Goal: Task Accomplishment & Management: Use online tool/utility

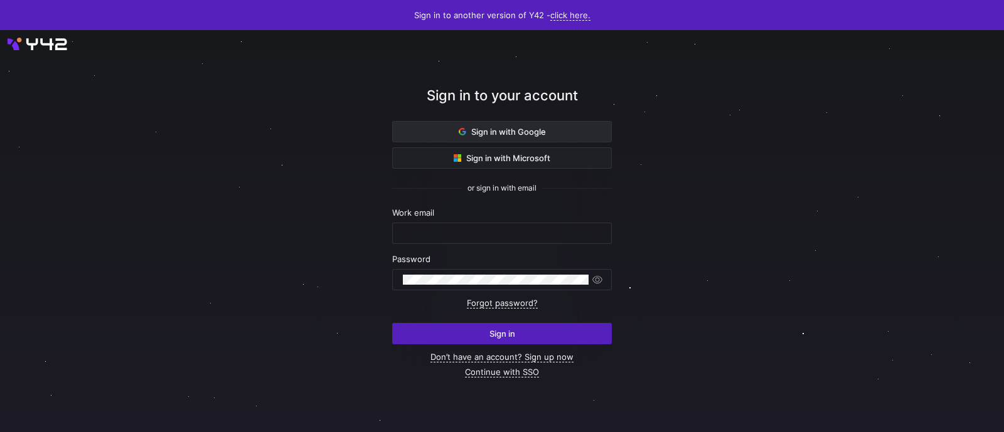
click at [527, 131] on span "Sign in with Google" at bounding box center [502, 132] width 87 height 10
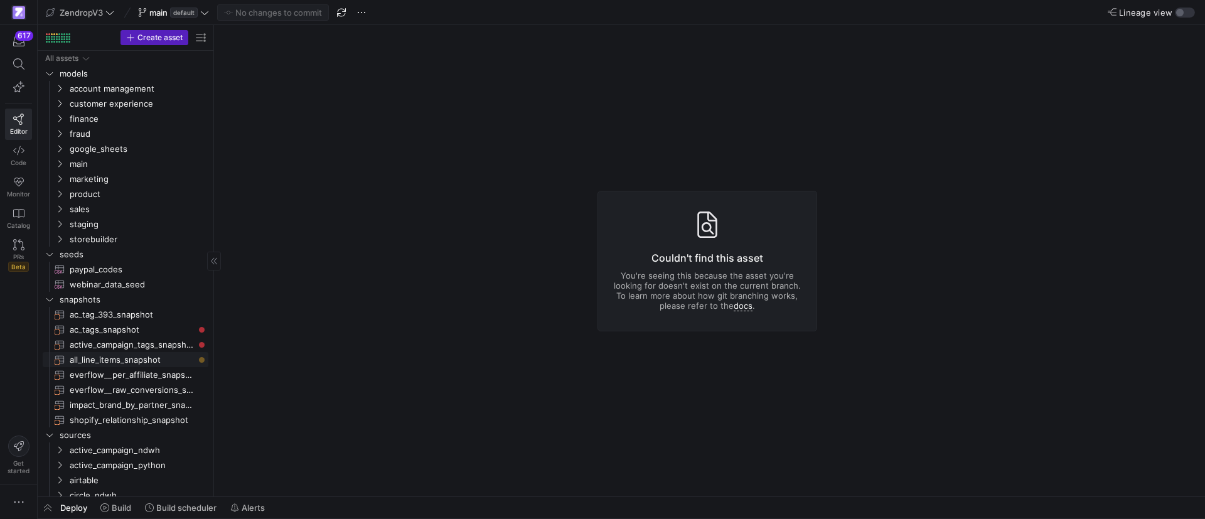
scroll to position [383, 0]
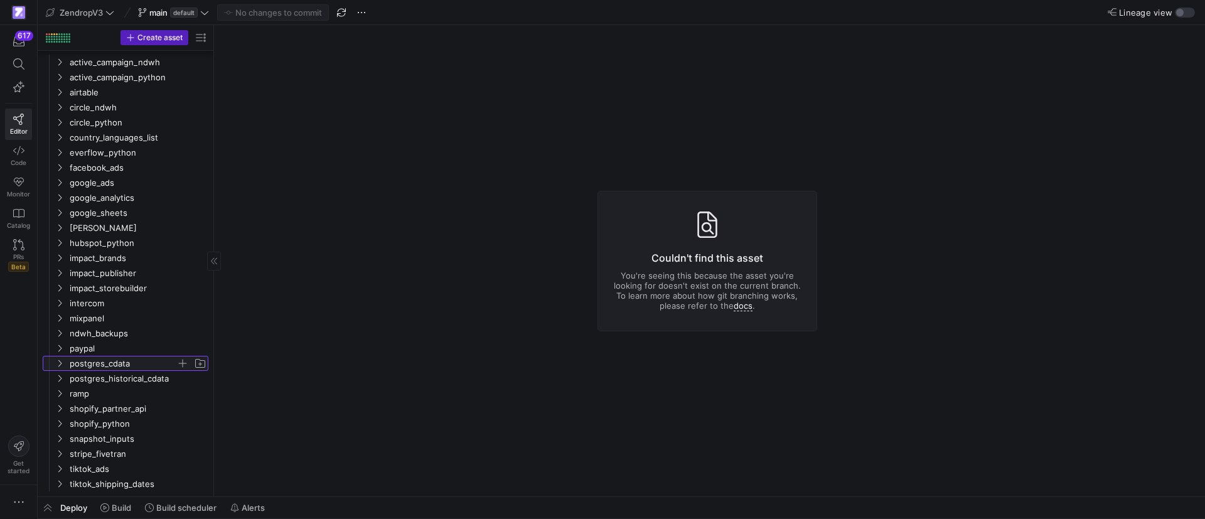
click at [56, 366] on icon "Press SPACE to select this row." at bounding box center [59, 364] width 9 height 8
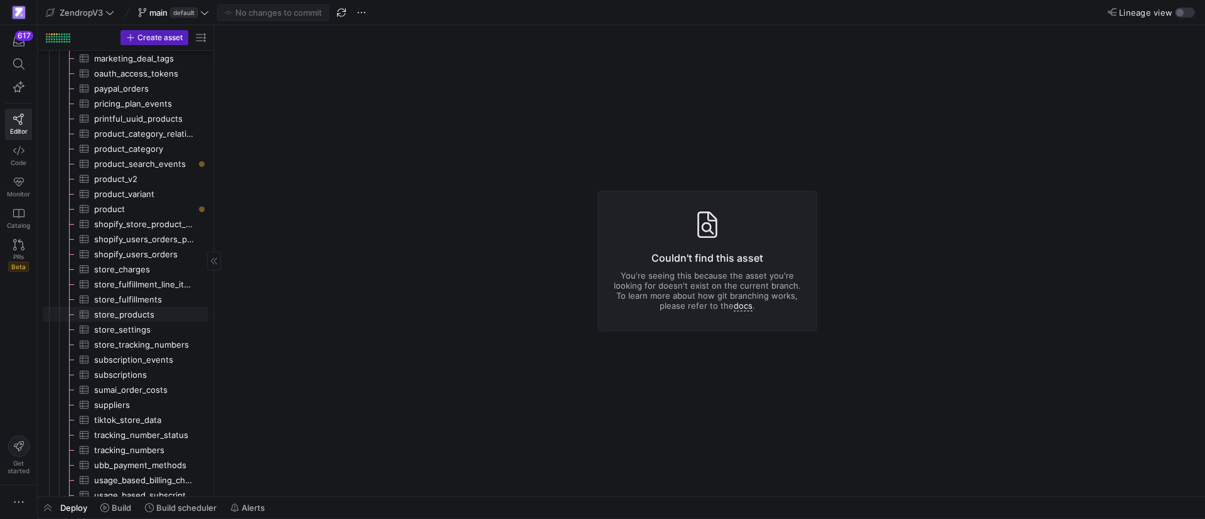
scroll to position [1047, 0]
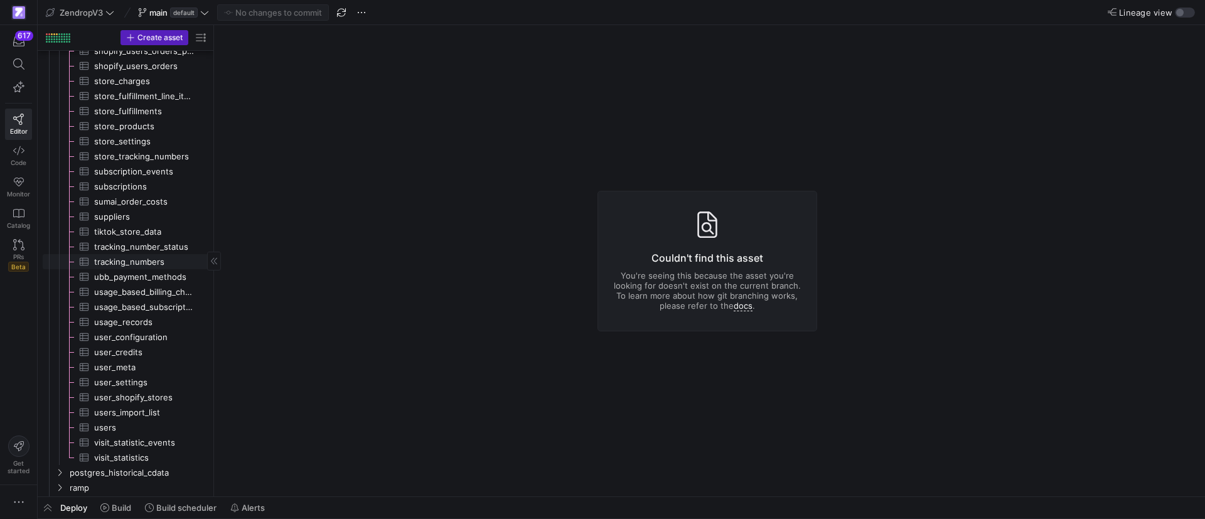
click at [122, 264] on span "tracking_numbers​​​​​​​​​" at bounding box center [144, 262] width 100 height 14
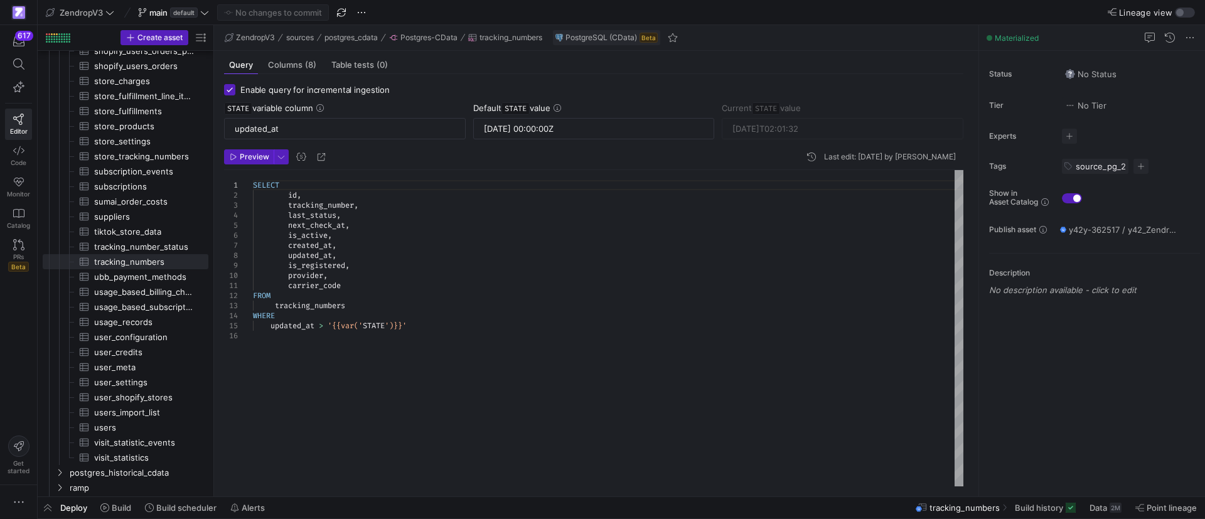
click at [523, 306] on div "SELECT id , tracking_number , last_status , next_check_at , is_active , created…" at bounding box center [608, 328] width 710 height 316
click at [421, 262] on div "SELECT id , tracking_number , last_status , next_check_at , is_active , created…" at bounding box center [608, 328] width 710 height 316
click at [385, 281] on div "SELECT id , tracking_number , last_status , next_check_at , is_active , created…" at bounding box center [608, 328] width 710 height 316
type textarea "SELECT id, tracking_number, last_status, next_check_at, is_active, created_at, …"
click at [383, 277] on div "SELECT id , tracking_number , last_status , next_check_at , is_active , created…" at bounding box center [608, 328] width 710 height 316
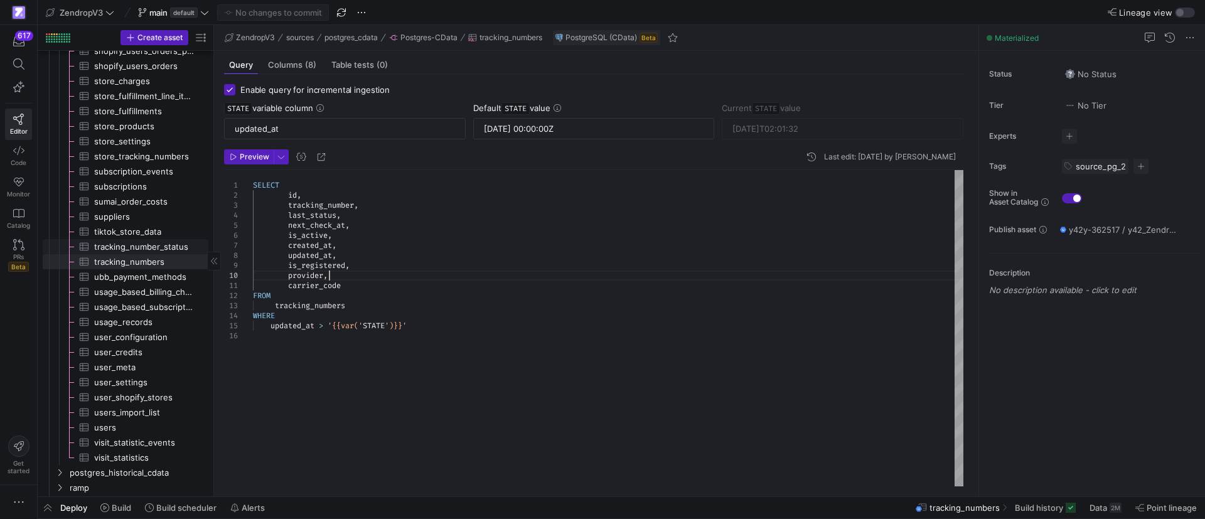
click at [172, 247] on span "tracking_number_status​​​​​​​​​" at bounding box center [144, 247] width 100 height 14
type input "[DATE]T14:26:26"
type textarea "SELECT id, tracking_number, event, event_time, shipping_status, origin, destina…"
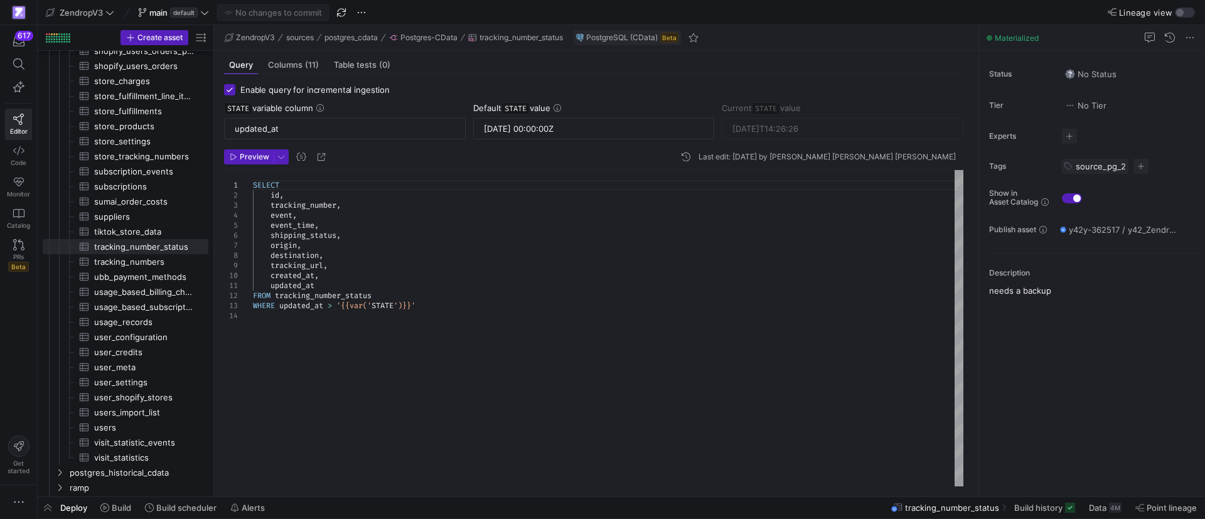
click at [451, 256] on div "SELECT id , tracking_number , event , event_time , shipping_status , origin , d…" at bounding box center [608, 328] width 710 height 316
click at [151, 259] on span "tracking_numbers​​​​​​​​​" at bounding box center [144, 262] width 100 height 14
type input "[DATE]T02:01:32"
type textarea "SELECT id, tracking_number, last_status, next_check_at, is_active, created_at, …"
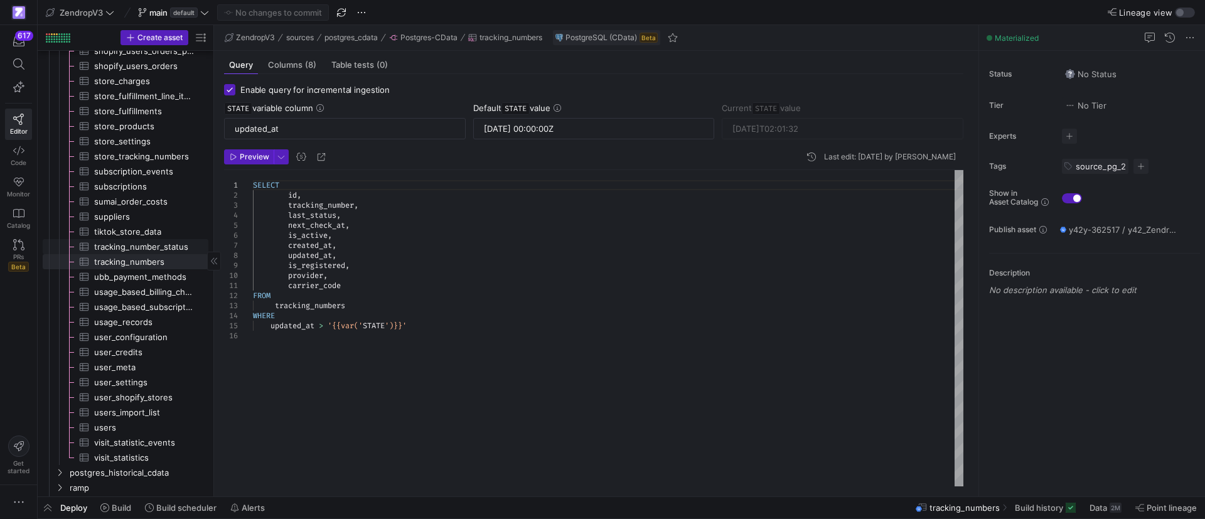
click at [168, 249] on span "tracking_number_status​​​​​​​​​" at bounding box center [144, 247] width 100 height 14
type input "[DATE]T14:26:26"
type textarea "SELECT id, tracking_number, event, event_time, shipping_status, origin, destina…"
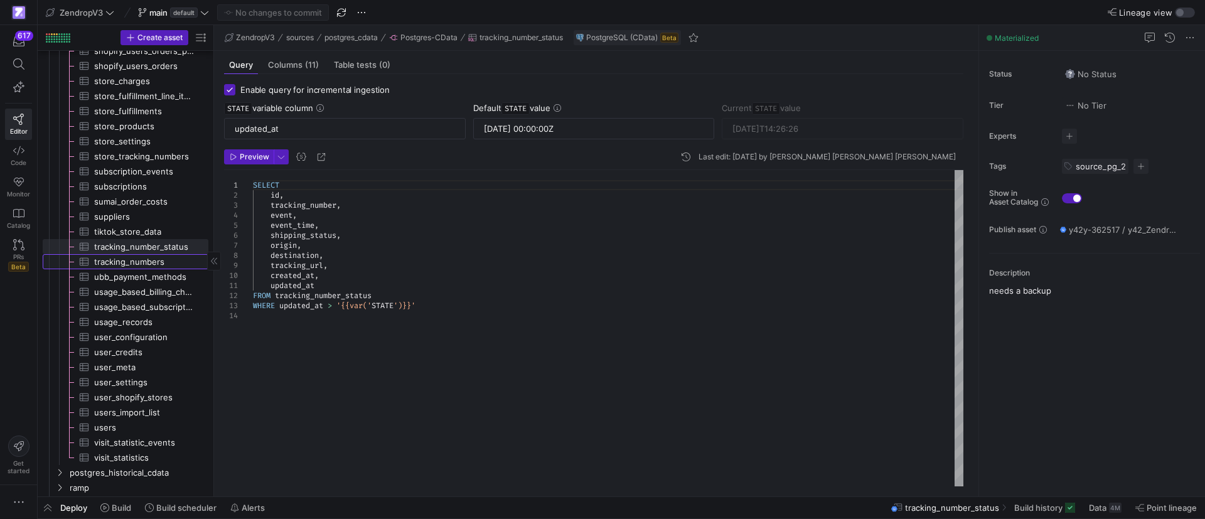
click at [165, 260] on span "tracking_numbers​​​​​​​​​" at bounding box center [144, 262] width 100 height 14
type input "[DATE]T02:01:32"
type textarea "SELECT id, tracking_number, last_status, next_check_at, is_active, created_at, …"
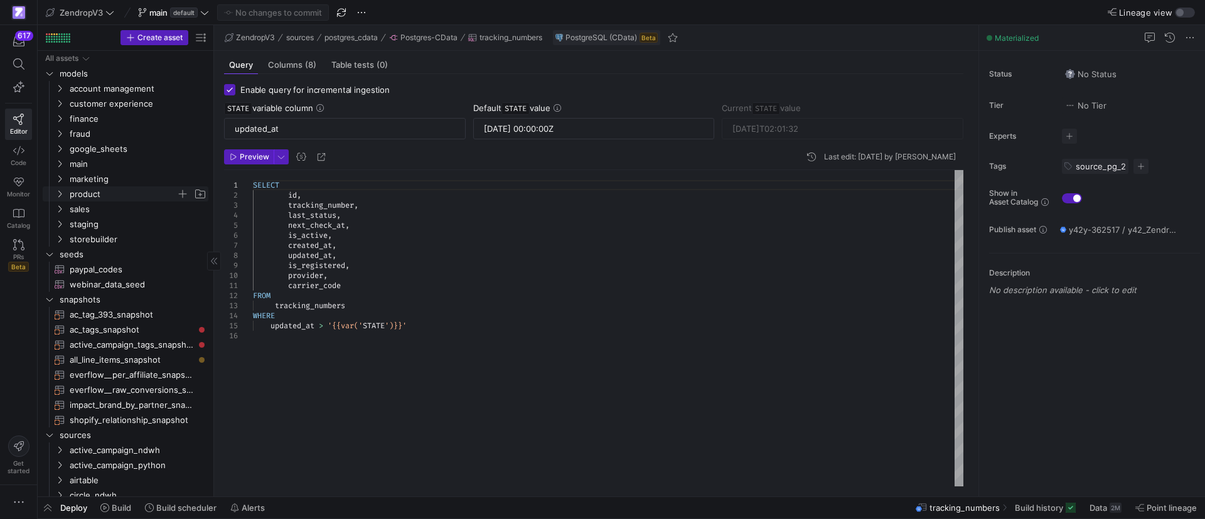
click at [58, 193] on icon "Press SPACE to select this row." at bounding box center [59, 194] width 9 height 8
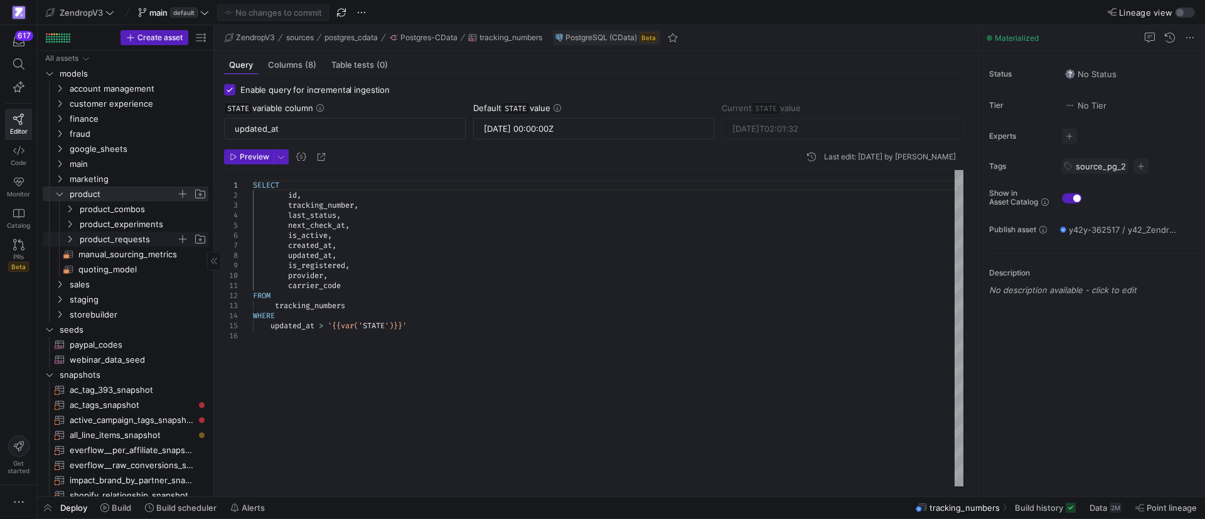
click at [73, 238] on icon "Press SPACE to select this row." at bounding box center [69, 239] width 9 height 8
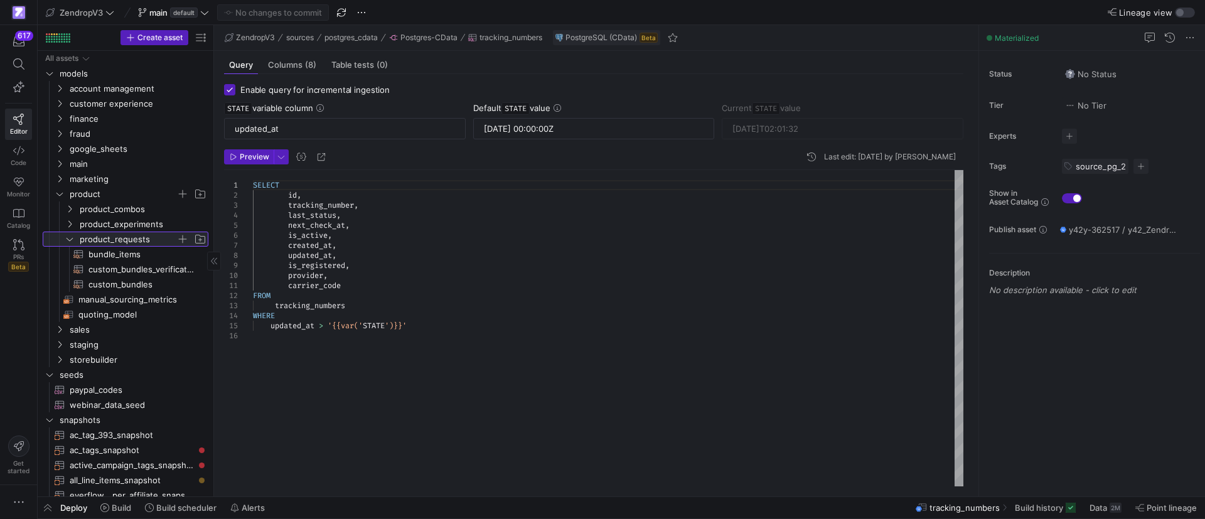
click at [72, 238] on icon at bounding box center [69, 239] width 9 height 8
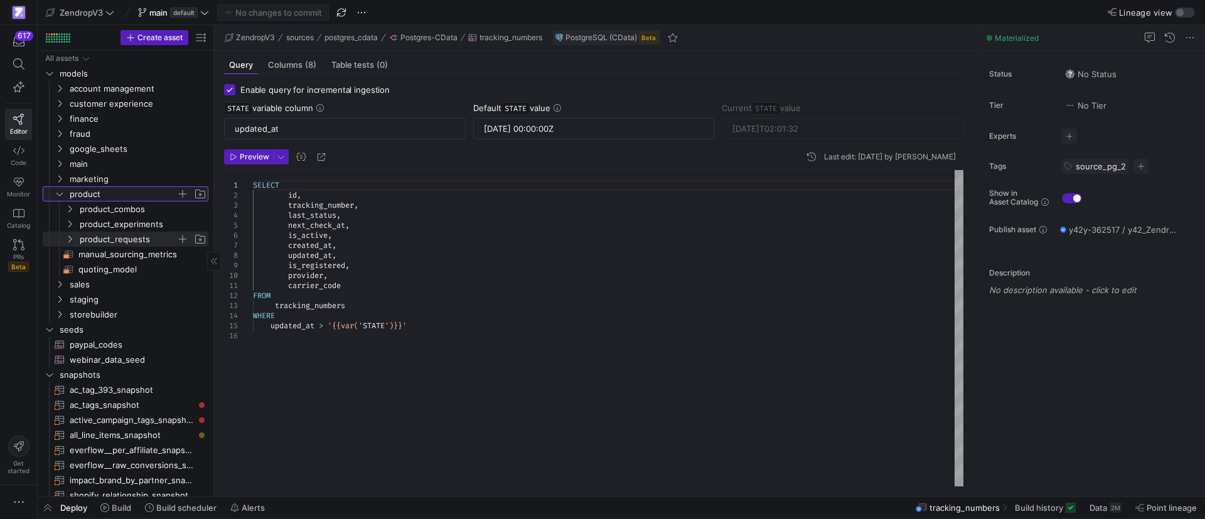
click at [63, 191] on icon "Press SPACE to select this row." at bounding box center [59, 194] width 9 height 8
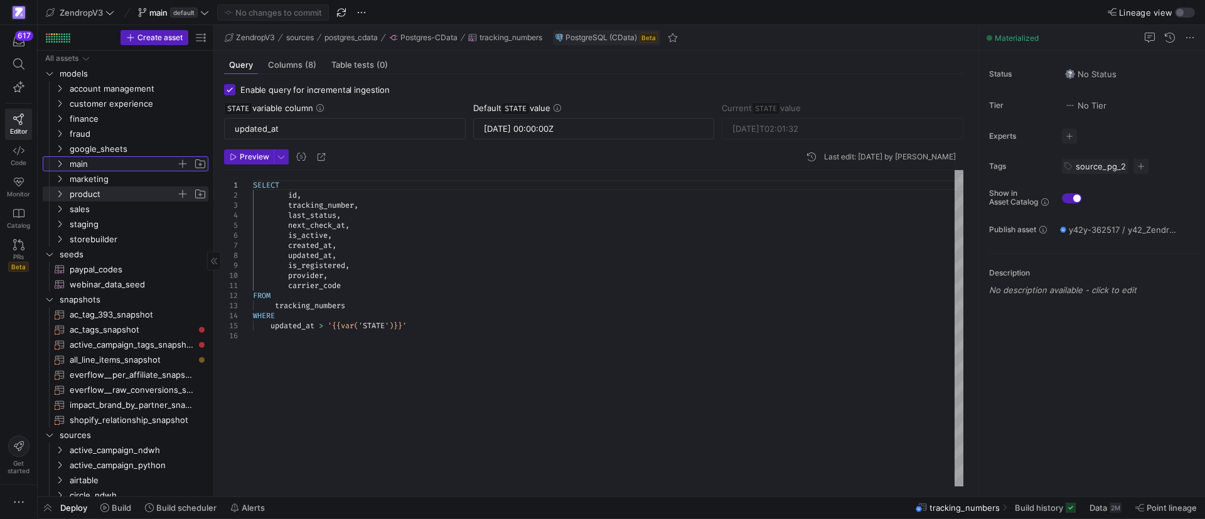
click at [60, 164] on icon "Press SPACE to select this row." at bounding box center [59, 164] width 9 height 8
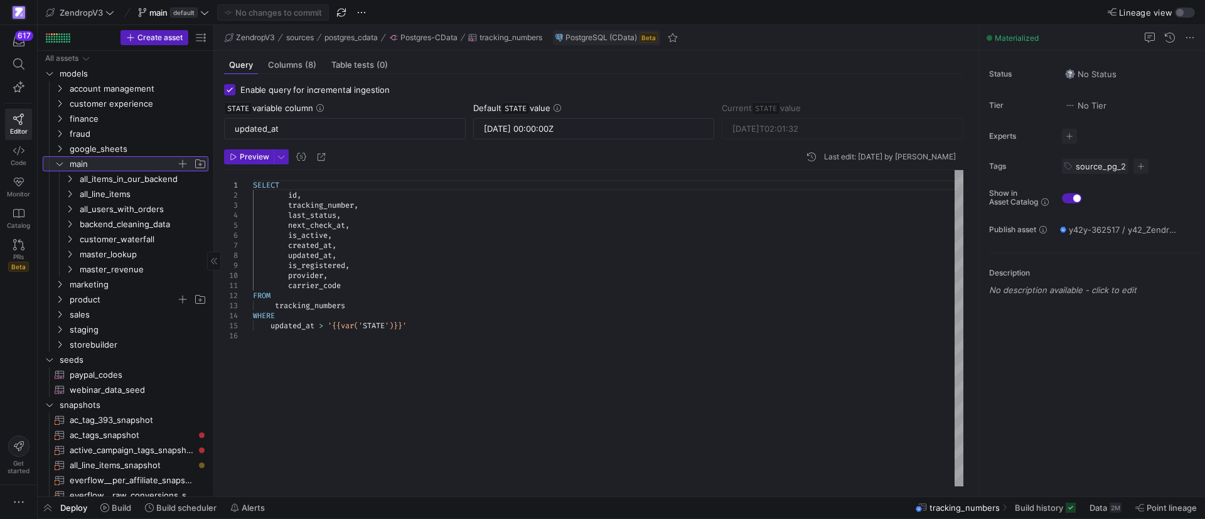
click at [60, 164] on icon at bounding box center [59, 164] width 9 height 8
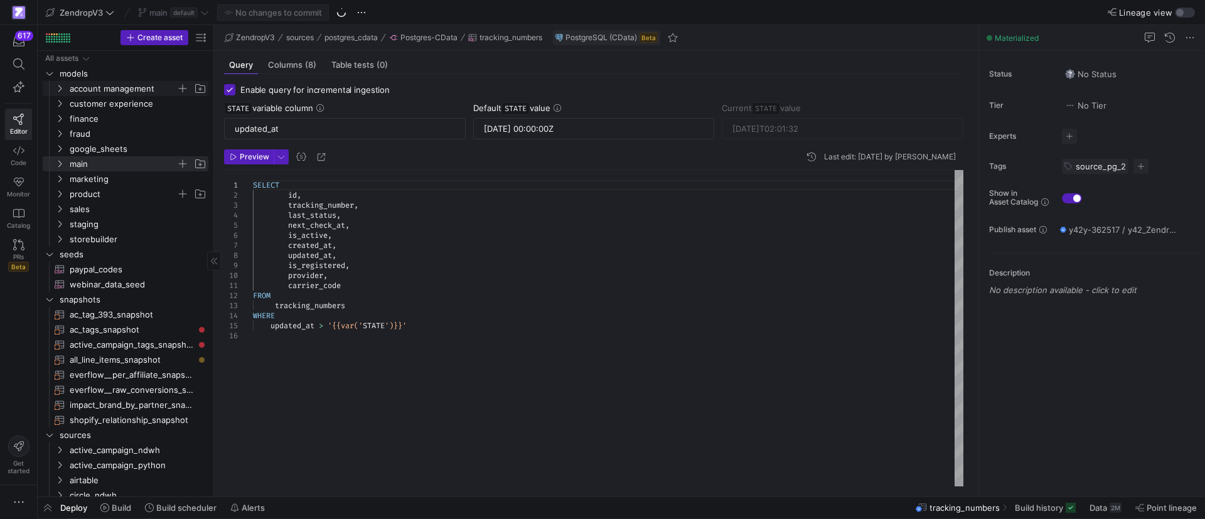
click at [60, 92] on y42-icon "Press SPACE to select this row." at bounding box center [60, 88] width 10 height 10
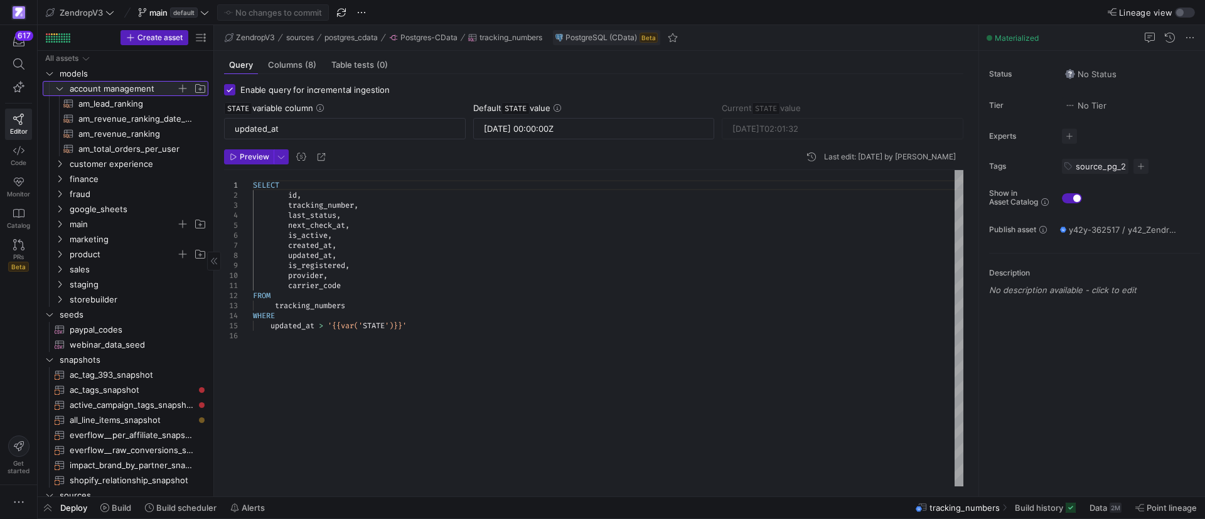
click at [60, 92] on y42-icon at bounding box center [60, 88] width 10 height 10
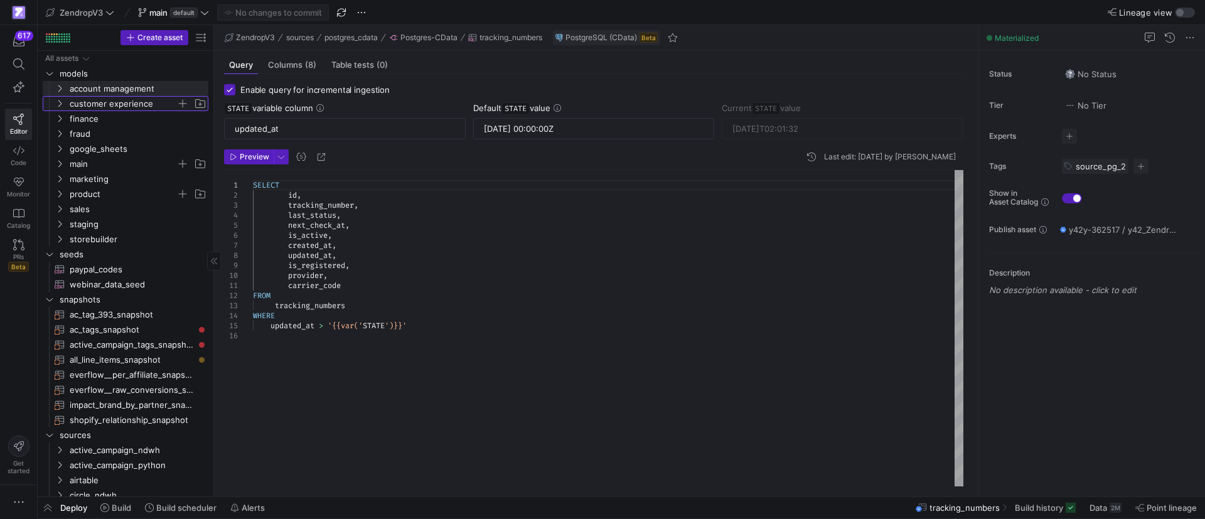
click at [65, 106] on span "customer experience" at bounding box center [130, 104] width 154 height 14
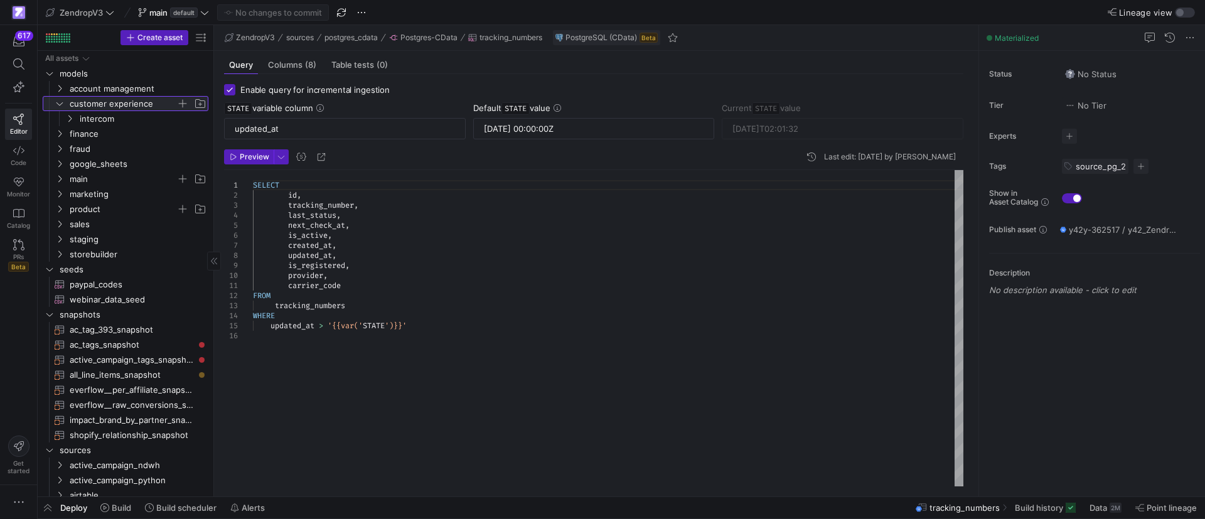
click at [61, 104] on icon at bounding box center [59, 104] width 9 height 8
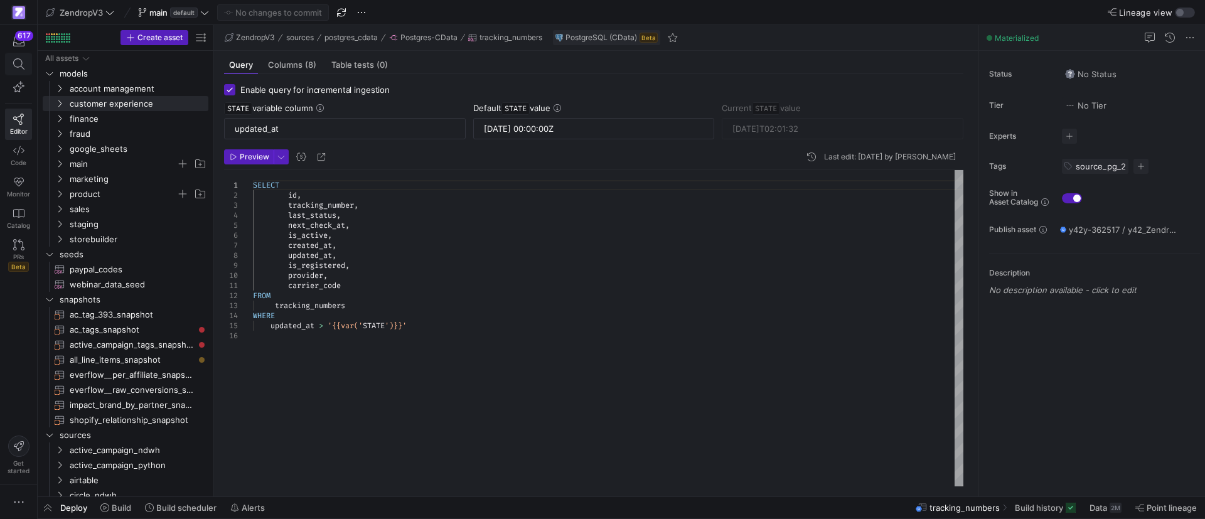
click at [21, 63] on icon at bounding box center [18, 63] width 11 height 11
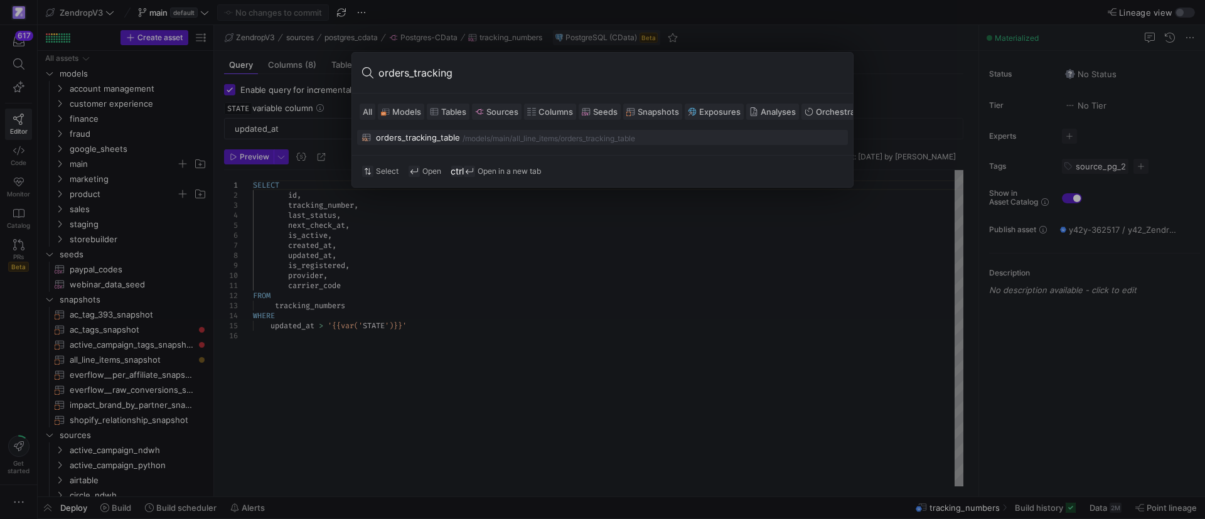
type input "orders_tracking"
click at [454, 142] on div "orders_tracking_table" at bounding box center [418, 137] width 84 height 10
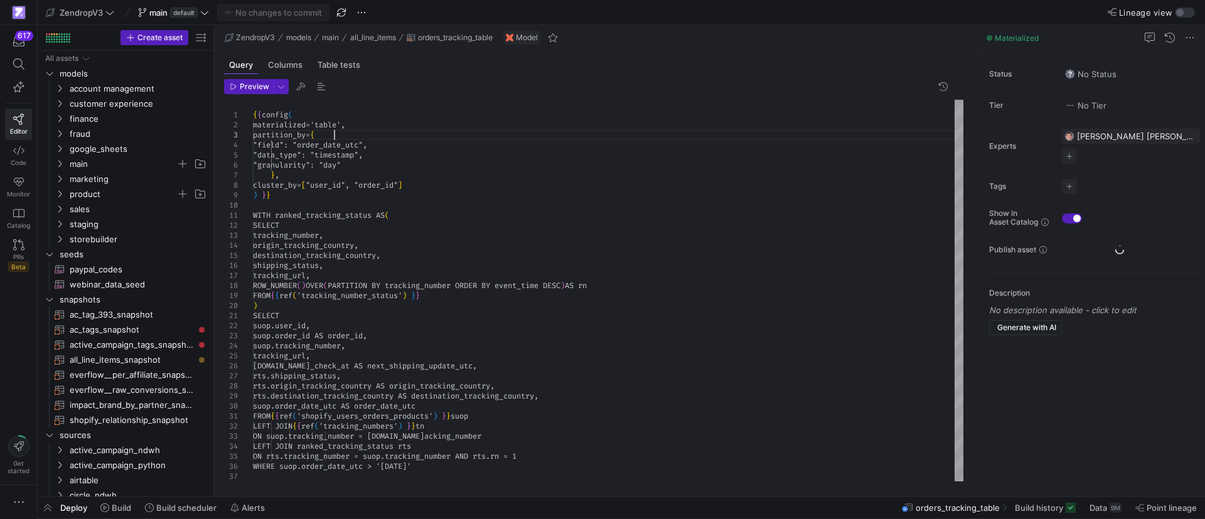
click at [442, 139] on div "{ { config ( materialized='table', partition_by= { "field": "order_date_utc", "…" at bounding box center [608, 291] width 710 height 382
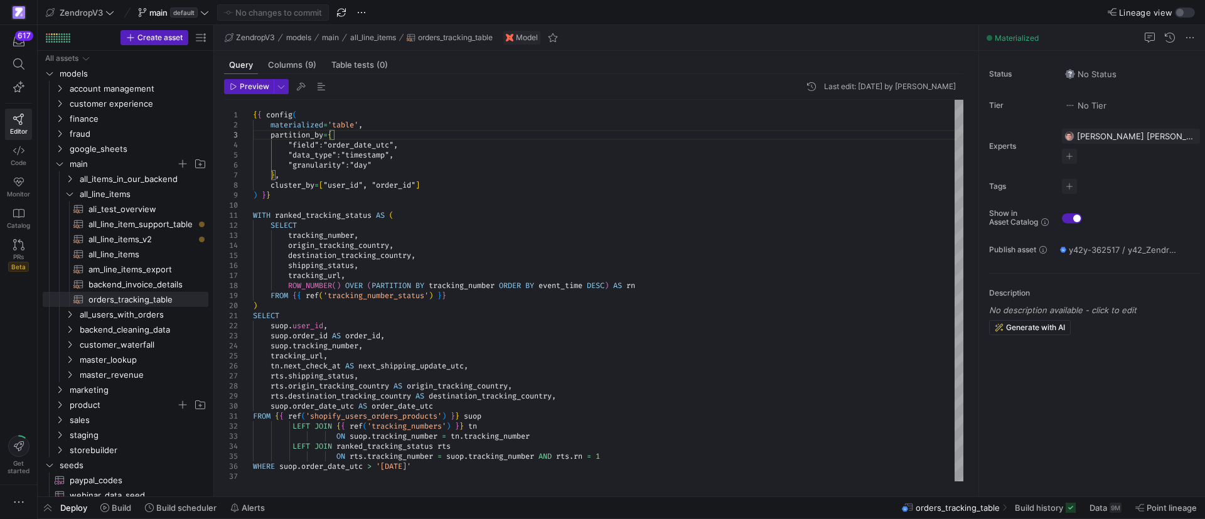
type textarea "SELECT suop.user_id, suop.order_id AS order_id, suop.tracking_number, tracking_…"
click at [486, 366] on div "{ { config ( materialized = 'table' , partition_by = { "field" : "order_date_ut…" at bounding box center [608, 291] width 710 height 382
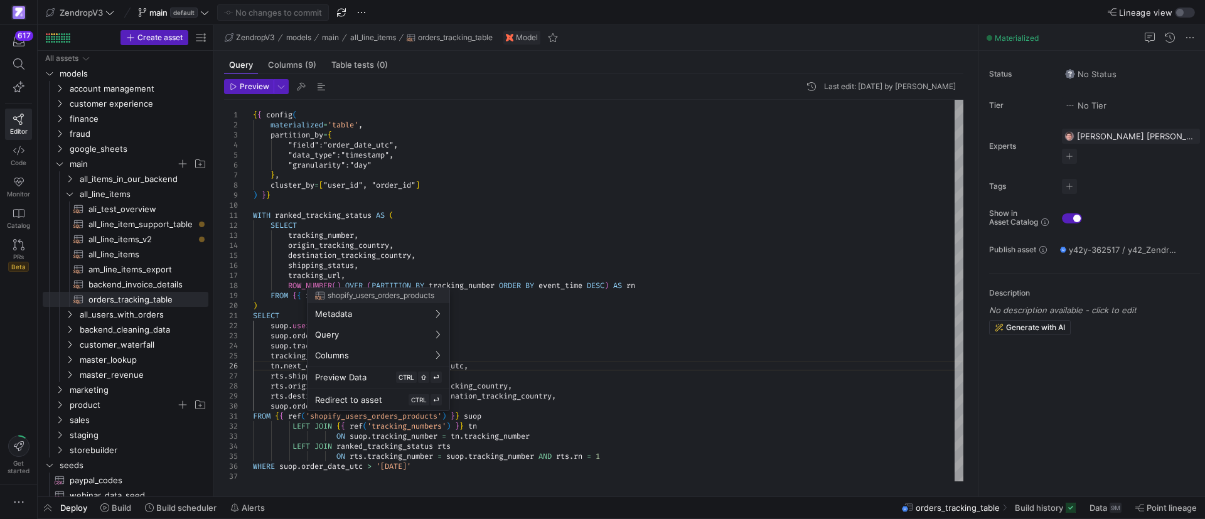
click at [654, 372] on div at bounding box center [602, 259] width 1205 height 519
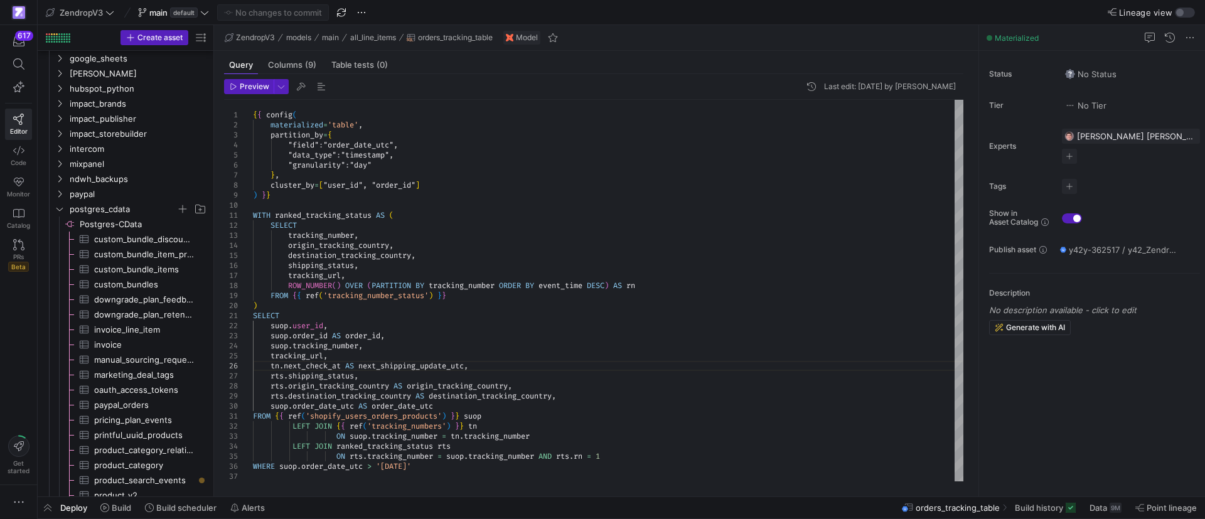
scroll to position [1224, 0]
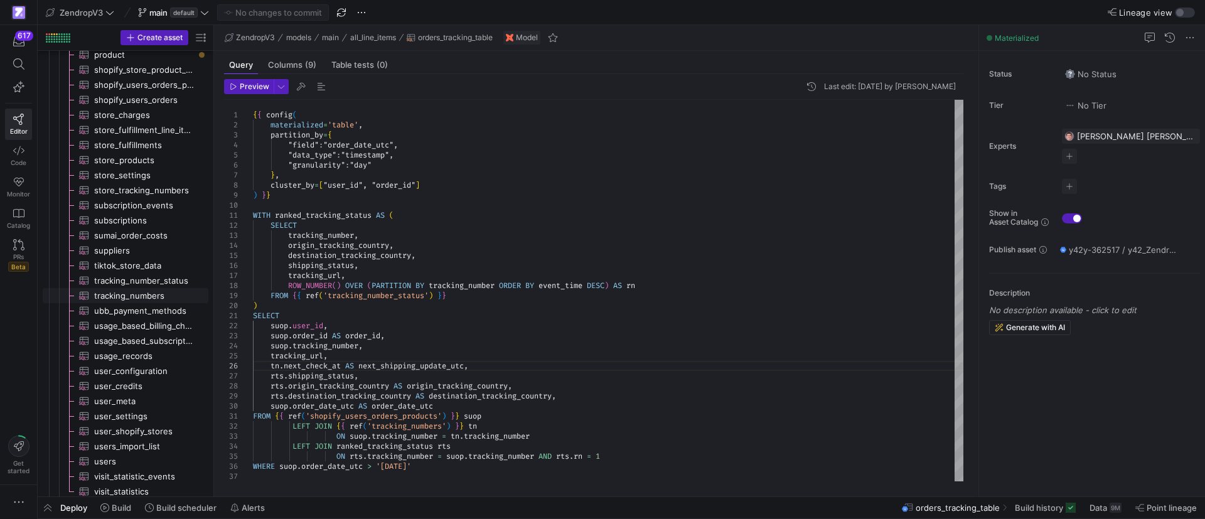
click at [138, 292] on span "tracking_numbers​​​​​​​​​" at bounding box center [144, 296] width 100 height 14
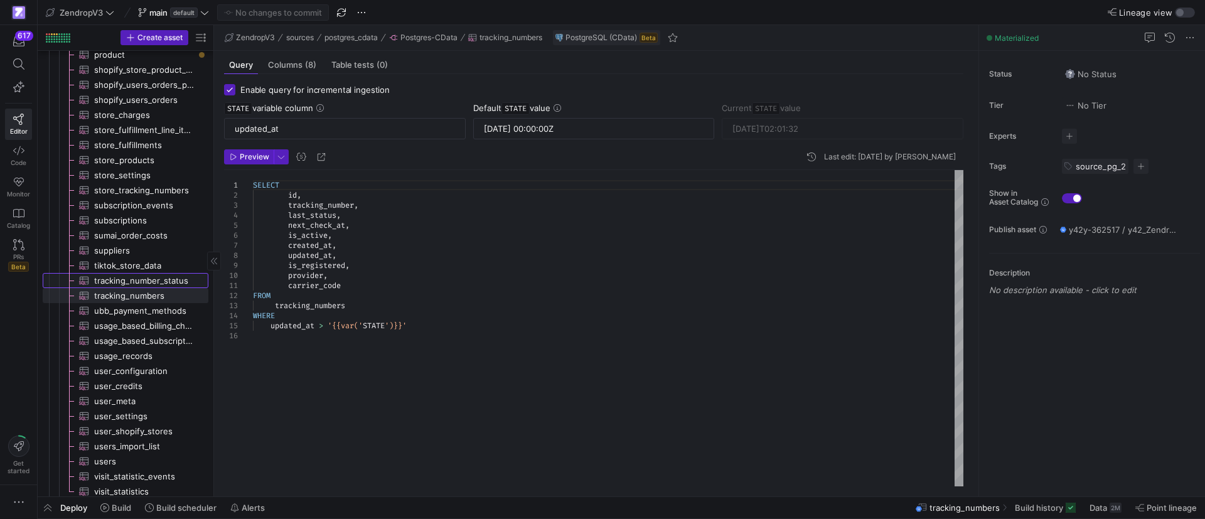
click at [163, 282] on span "tracking_number_status​​​​​​​​​" at bounding box center [144, 281] width 100 height 14
type input "[DATE]T14:26:26"
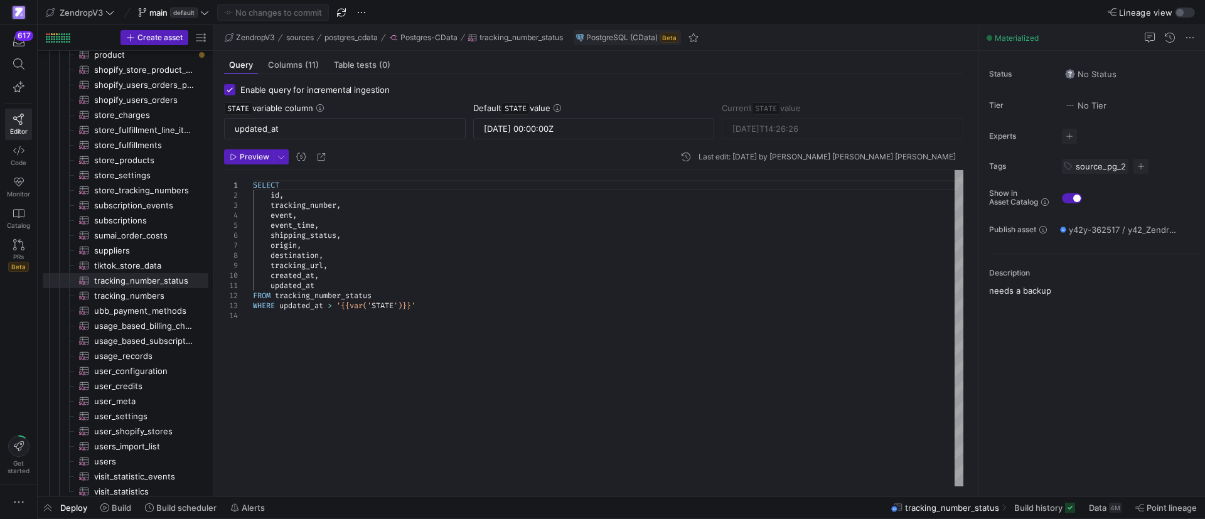
click at [336, 225] on div "SELECT id , tracking_number , event , event_time , shipping_status , origin , d…" at bounding box center [608, 328] width 710 height 316
type textarea "updated_at FROM tracking_number_status WHERE updated_at > '{{var('STATE')}}'"
click at [328, 286] on div "SELECT id , tracking_number , event , event_time , shipping_status , origin , d…" at bounding box center [608, 328] width 710 height 316
click at [490, 302] on div "SELECT id , tracking_number , event , event_time , shipping_status , origin , d…" at bounding box center [608, 328] width 710 height 316
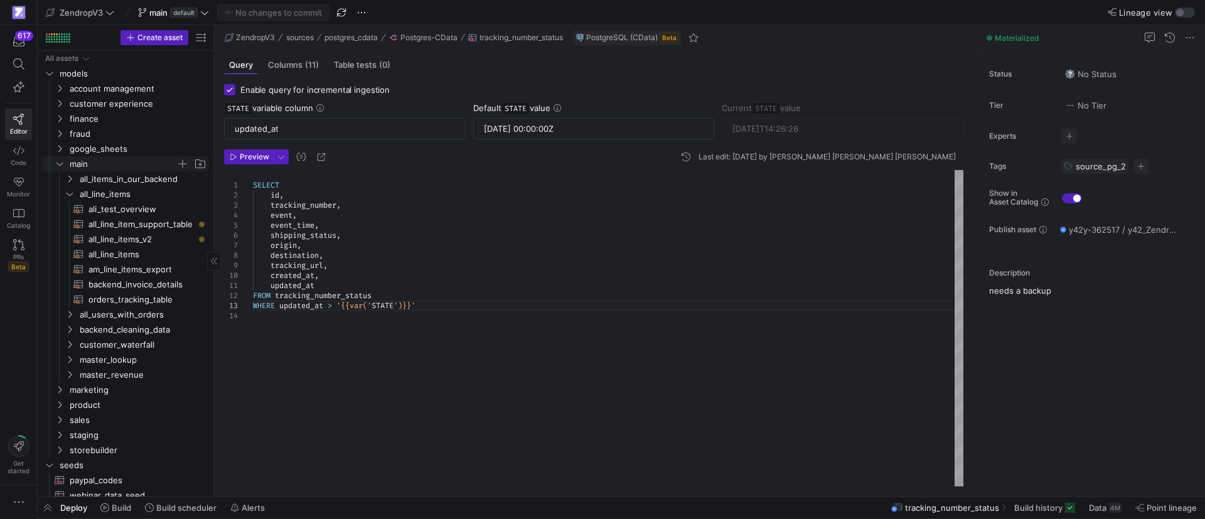
click at [60, 164] on icon "Press SPACE to select this row." at bounding box center [59, 164] width 9 height 8
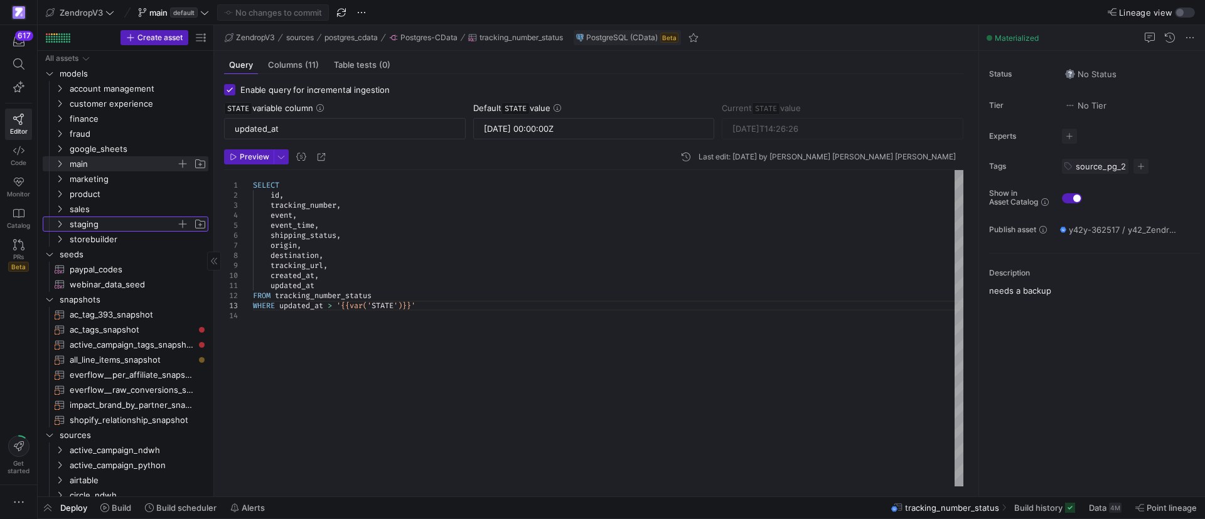
click at [62, 222] on icon "Press SPACE to select this row." at bounding box center [59, 224] width 9 height 8
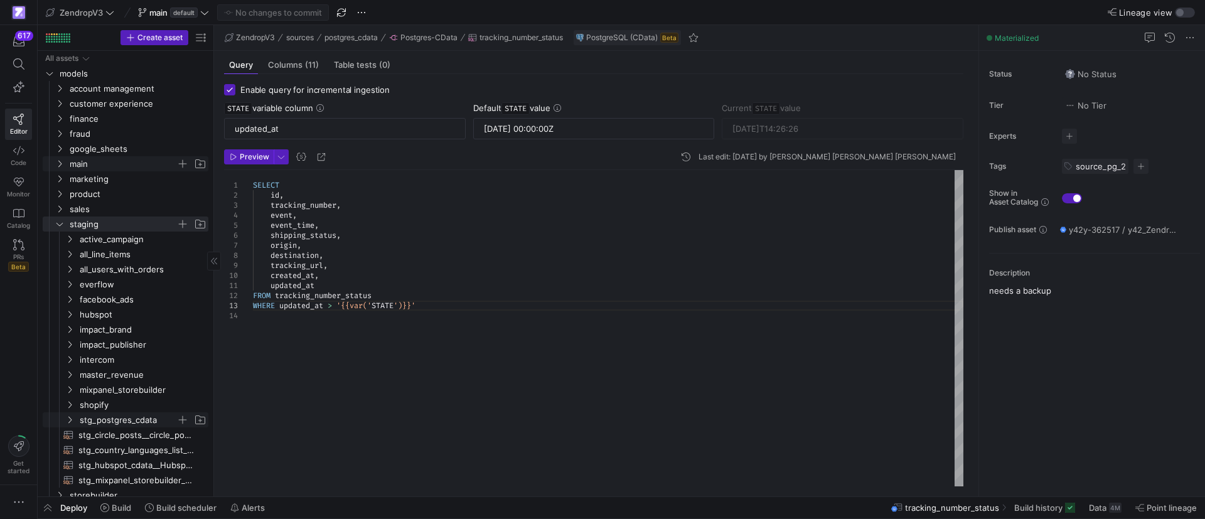
click at [72, 418] on icon "Press SPACE to select this row." at bounding box center [69, 420] width 9 height 8
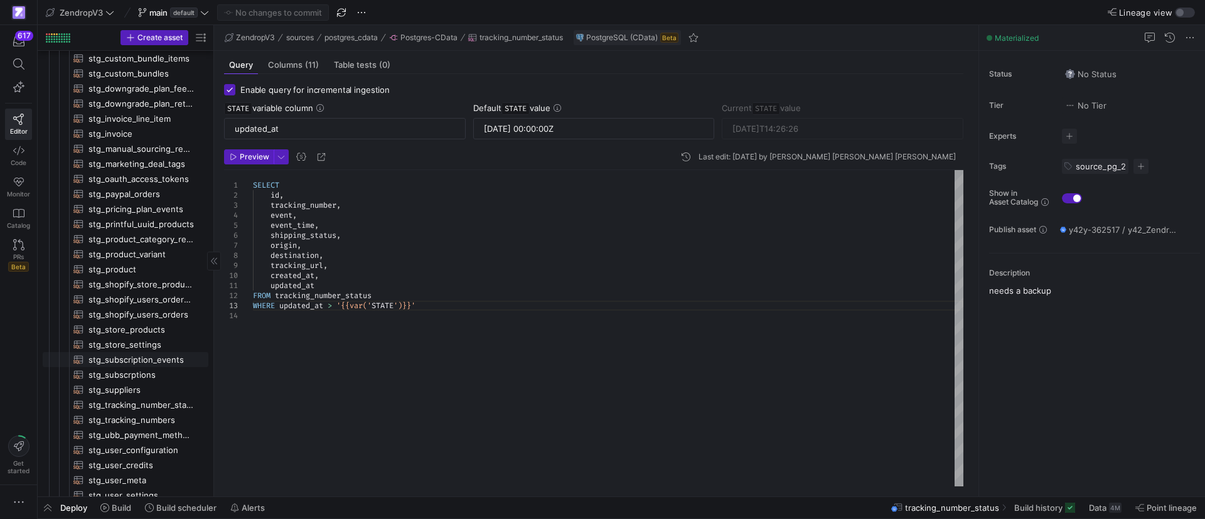
scroll to position [565, 0]
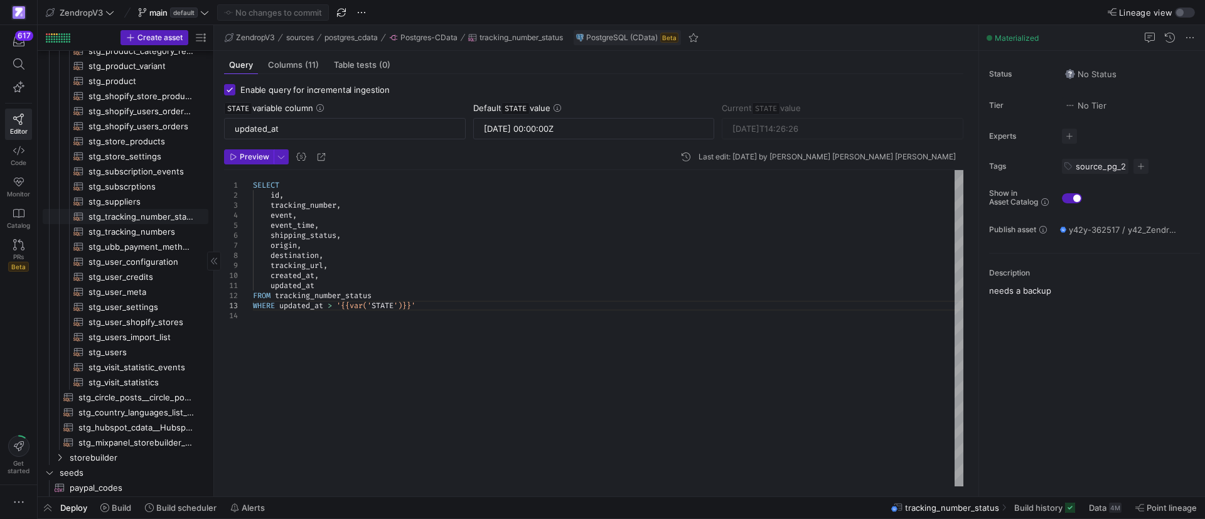
click at [130, 210] on span "stg_tracking_number_status​​​​​​​​​​" at bounding box center [140, 217] width 105 height 14
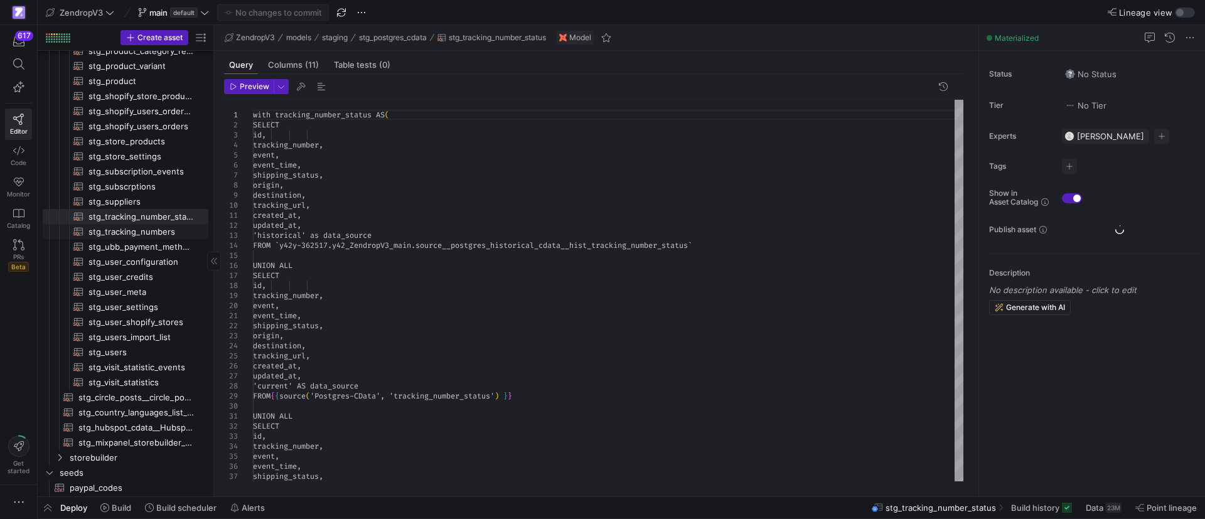
click at [134, 235] on span "stg_tracking_numbers​​​​​​​​​​" at bounding box center [140, 232] width 105 height 14
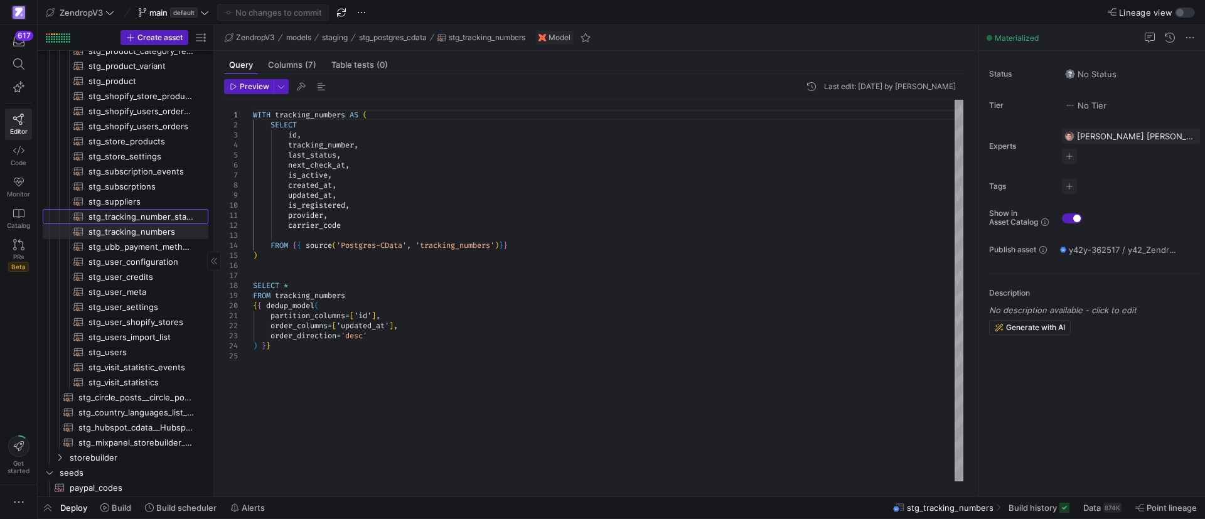
click at [132, 214] on span "stg_tracking_number_status​​​​​​​​​​" at bounding box center [140, 217] width 105 height 14
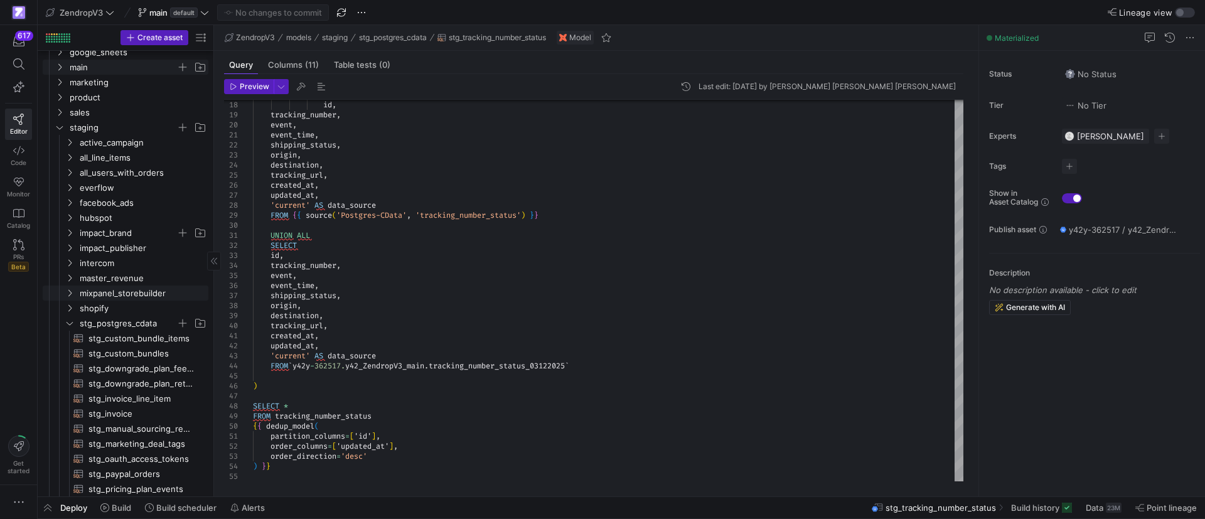
scroll to position [94, 0]
click at [67, 325] on icon "Press SPACE to select this row." at bounding box center [69, 326] width 9 height 8
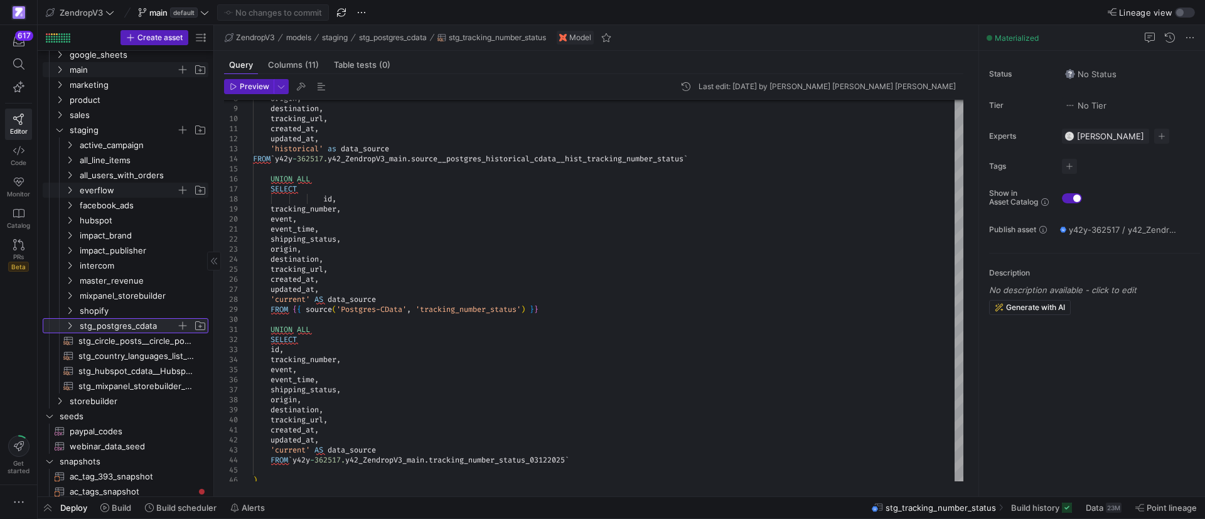
scroll to position [0, 0]
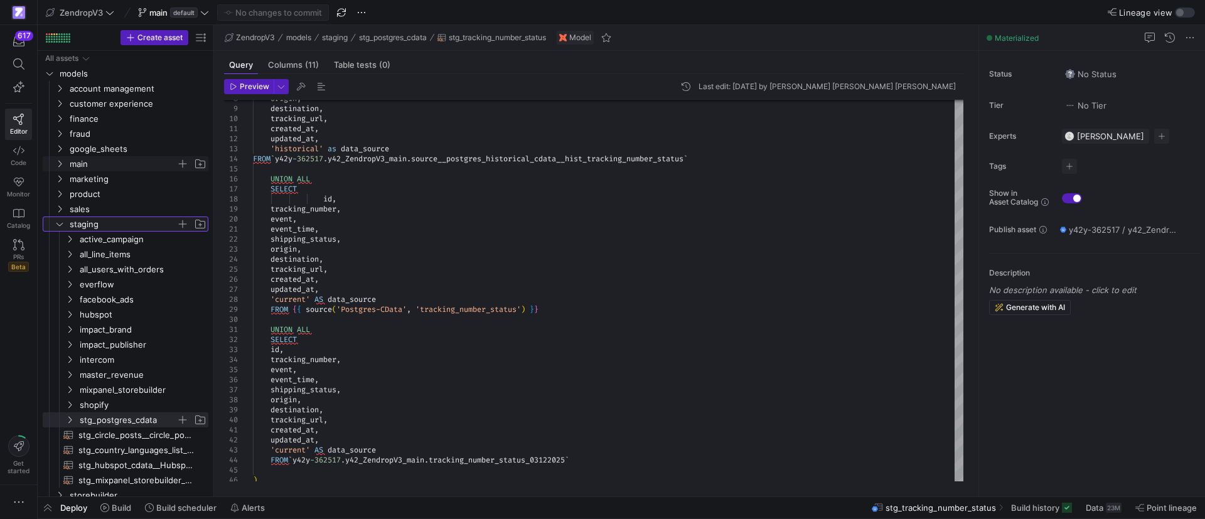
click at [58, 223] on icon "Press SPACE to select this row." at bounding box center [59, 224] width 9 height 8
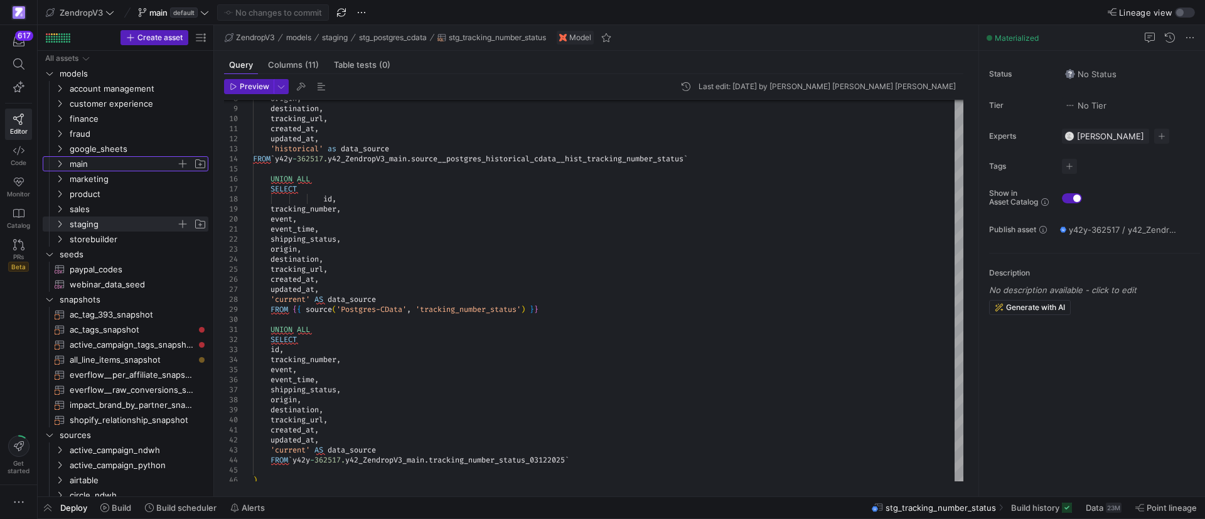
click at [60, 160] on icon "Press SPACE to select this row." at bounding box center [59, 164] width 9 height 8
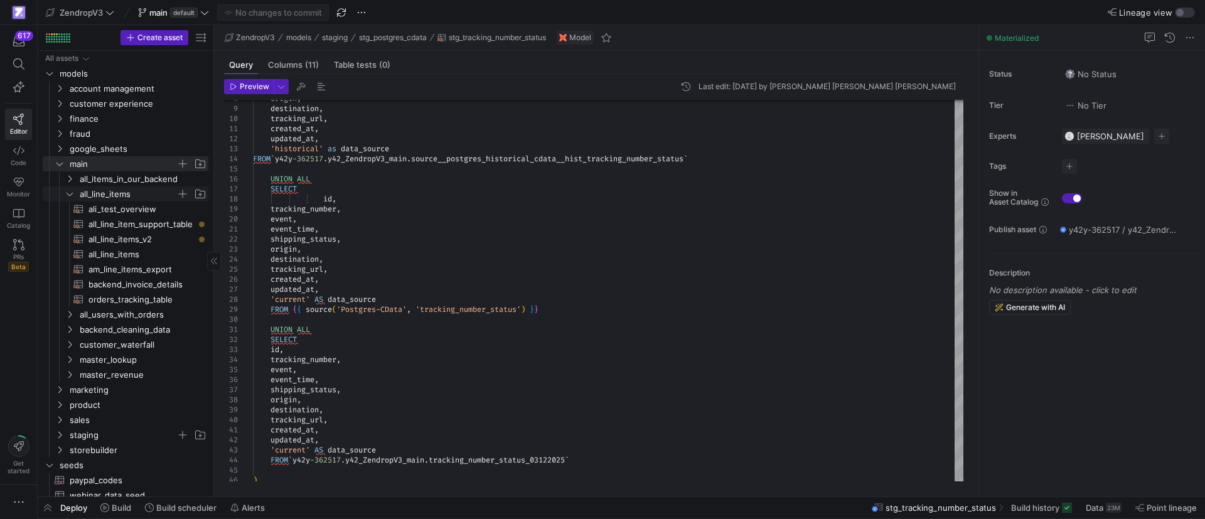
click at [68, 195] on icon "Press SPACE to select this row." at bounding box center [69, 194] width 9 height 8
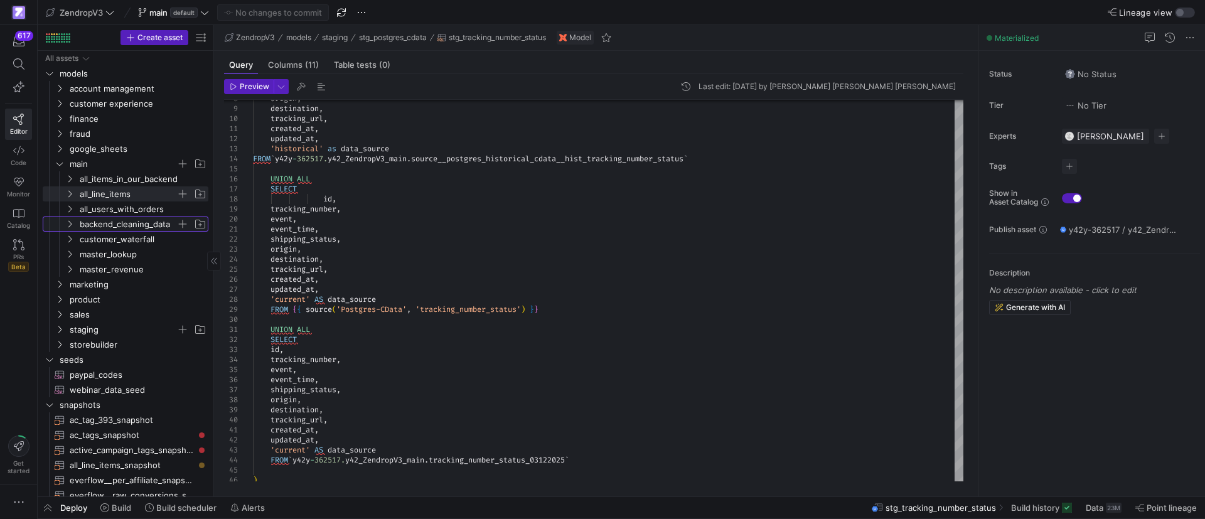
click at [68, 222] on icon "Press SPACE to select this row." at bounding box center [69, 224] width 9 height 8
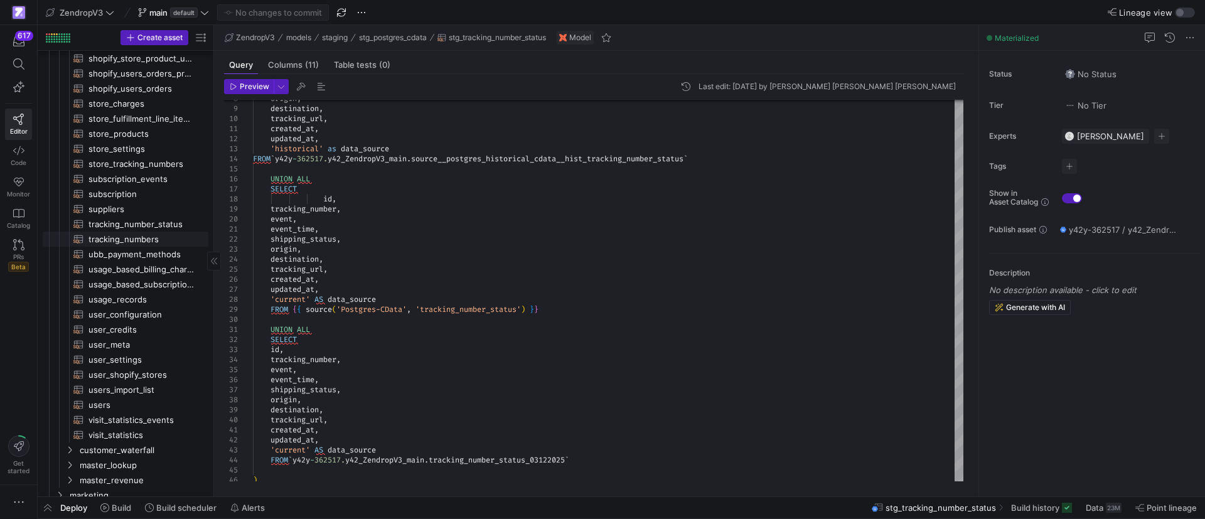
click at [129, 237] on span "tracking_numbers​​​​​​​​​​" at bounding box center [140, 239] width 105 height 14
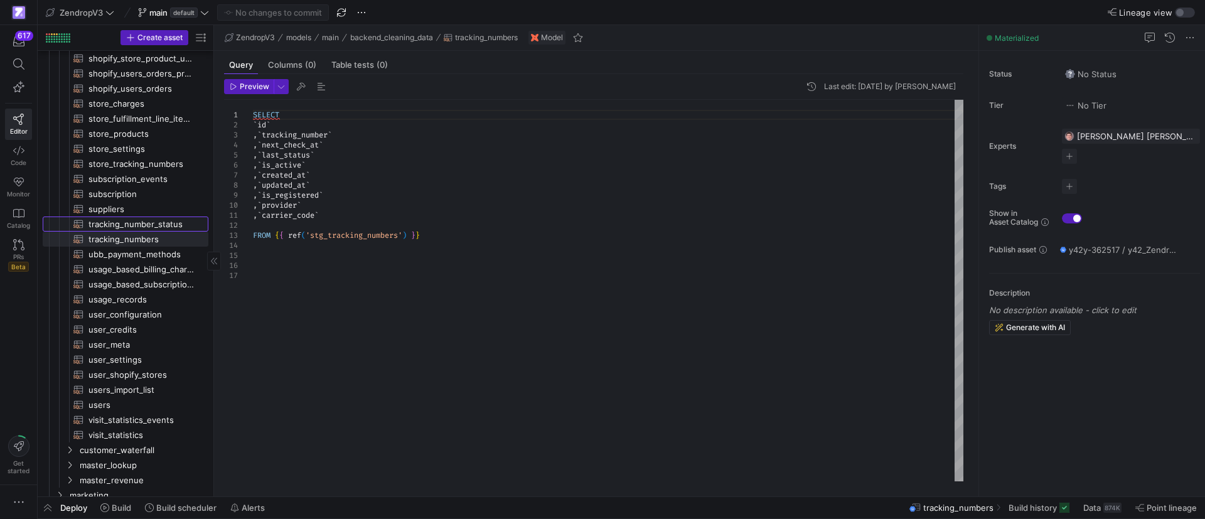
drag, startPoint x: 141, startPoint y: 224, endPoint x: 161, endPoint y: 223, distance: 20.7
click at [140, 223] on span "tracking_number_status​​​​​​​​​​" at bounding box center [140, 224] width 105 height 14
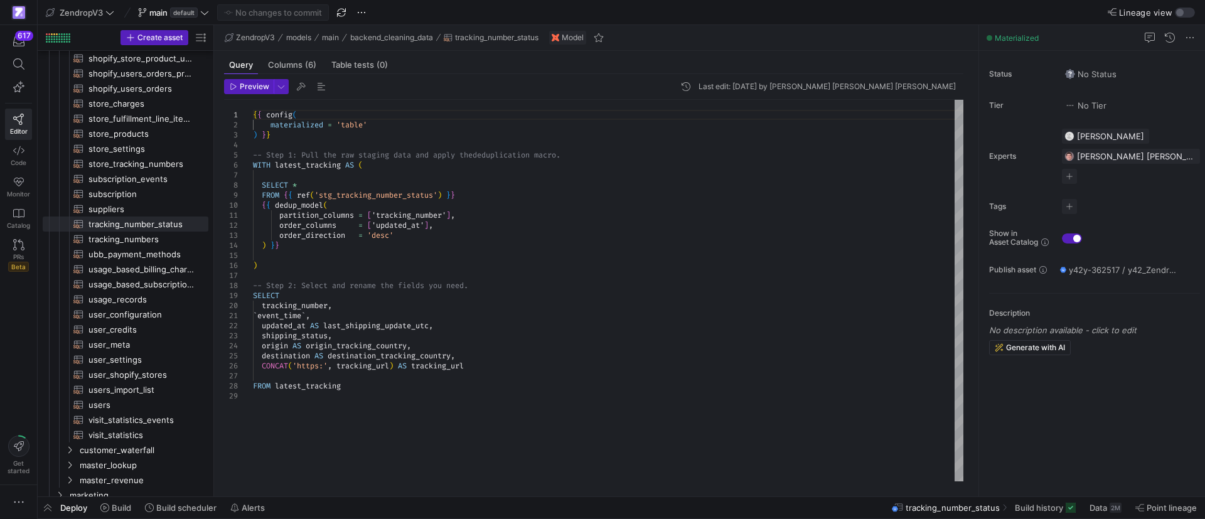
click at [360, 314] on div "{ { config ( materialized = 'table' ) } } -- Step 1: Pull the raw staging data …" at bounding box center [608, 291] width 710 height 382
click at [470, 326] on div "{ { config ( materialized = 'table' ) } } -- Step 1: Pull the raw staging data …" at bounding box center [608, 291] width 710 height 382
drag, startPoint x: 313, startPoint y: 327, endPoint x: 432, endPoint y: 328, distance: 119.9
click at [432, 328] on div "{ { config ( materialized = 'table' ) } } -- Step 1: Pull the raw staging data …" at bounding box center [608, 291] width 710 height 382
click at [453, 326] on div "{ { config ( materialized = 'table' ) } } -- Step 1: Pull the raw staging data …" at bounding box center [608, 291] width 710 height 382
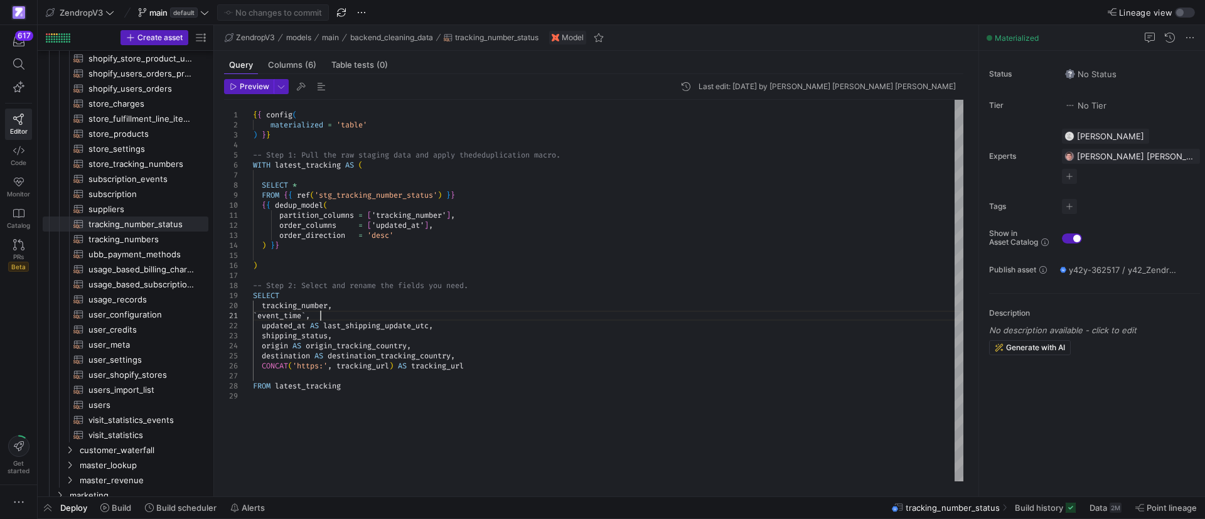
click at [348, 317] on div "{ { config ( materialized = 'table' ) } } -- Step 1: Pull the raw staging data …" at bounding box center [608, 291] width 710 height 382
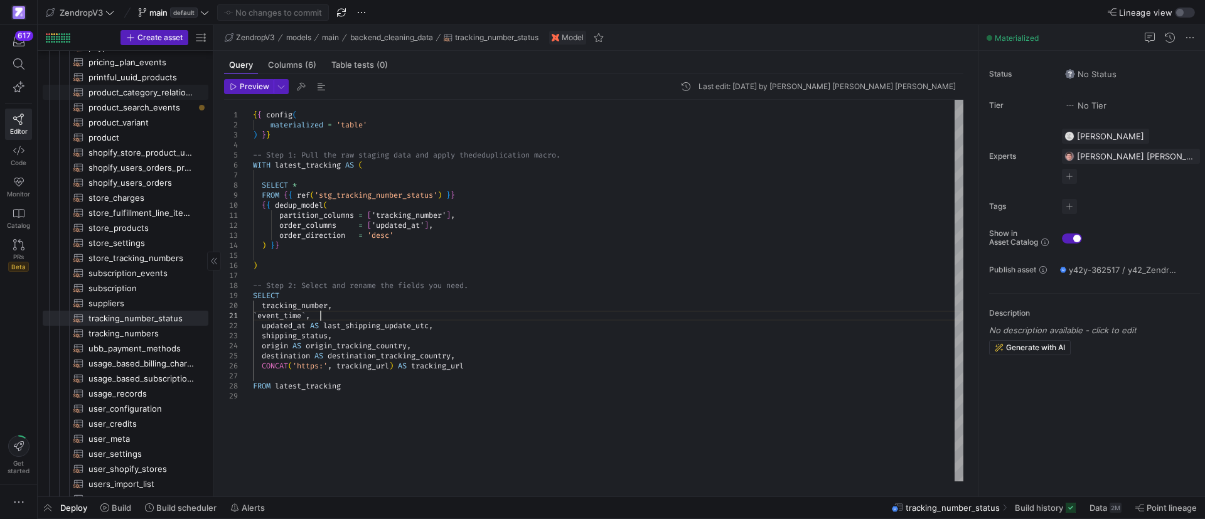
scroll to position [94, 0]
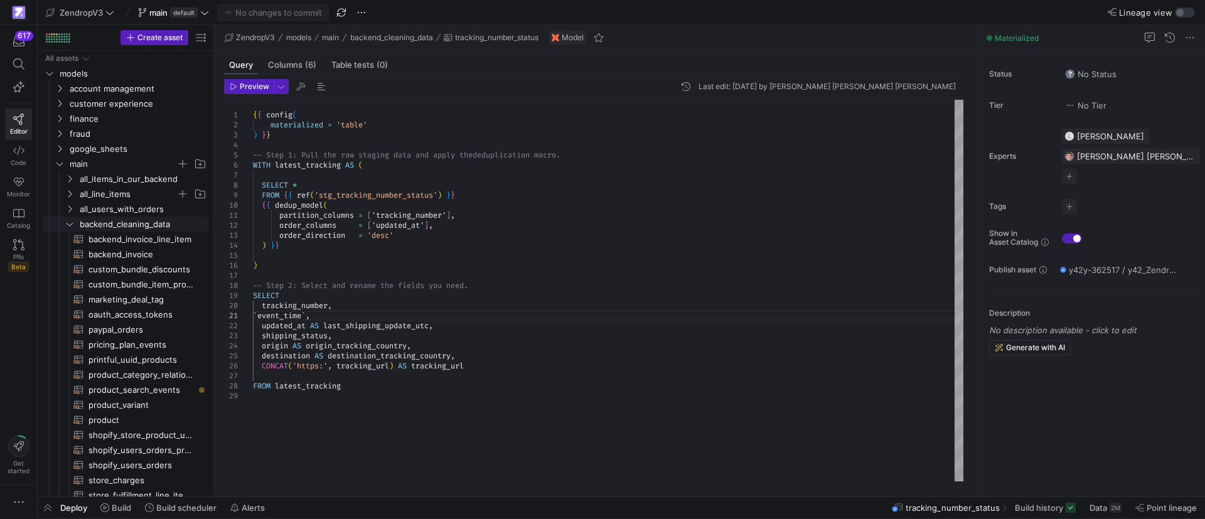
drag, startPoint x: 71, startPoint y: 224, endPoint x: 59, endPoint y: 163, distance: 62.0
click at [70, 224] on icon "Press SPACE to select this row." at bounding box center [69, 224] width 9 height 8
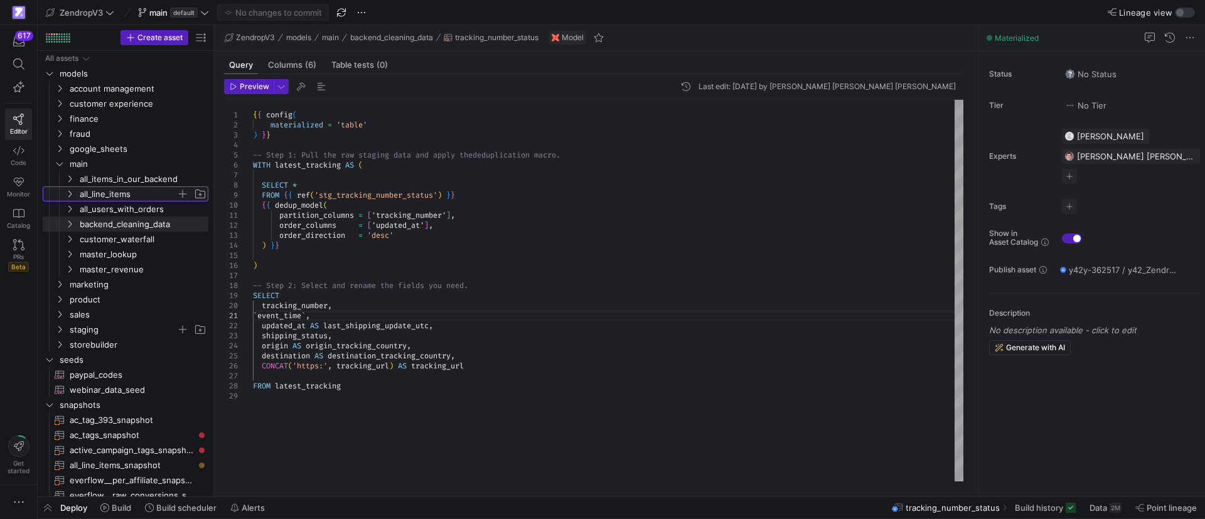
click at [70, 191] on icon "Press SPACE to select this row." at bounding box center [69, 194] width 9 height 8
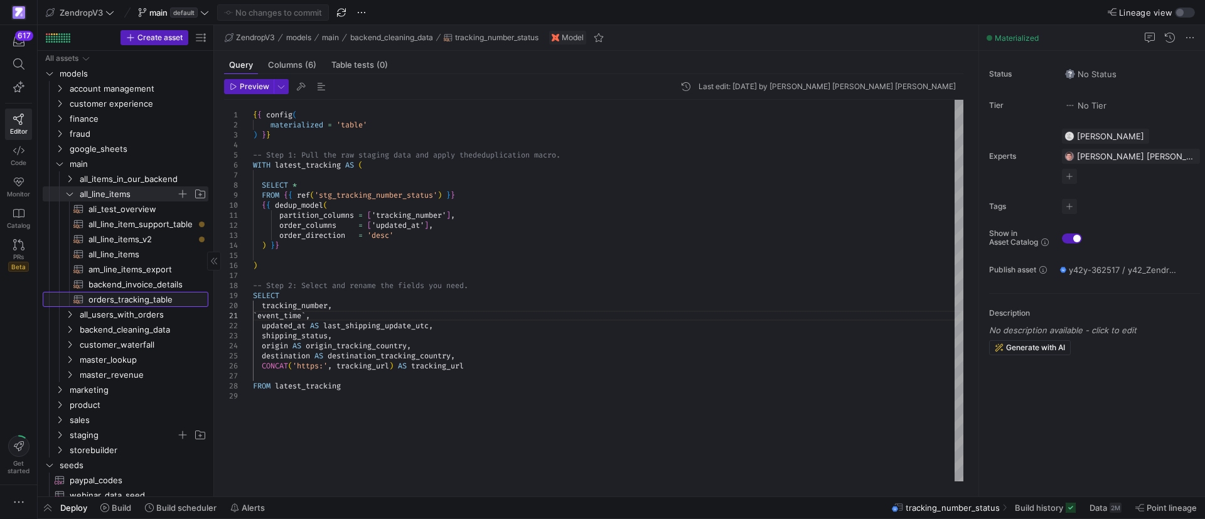
click at [147, 298] on span "orders_tracking_table​​​​​​​​​​" at bounding box center [140, 299] width 105 height 14
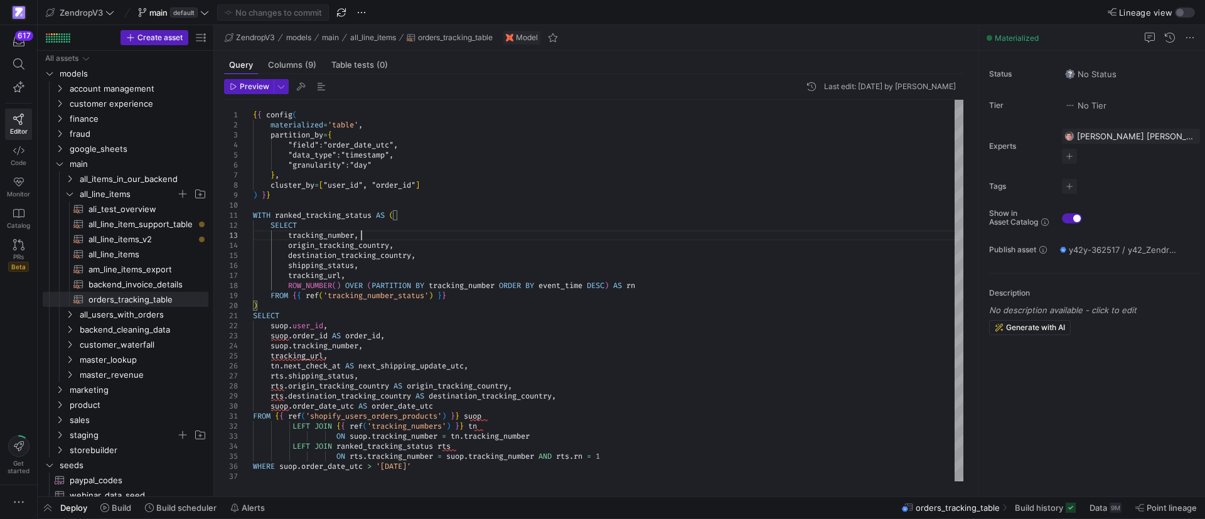
click at [378, 232] on div "{ { config ( materialized = 'table' , partition_by = { "field" : "order_date_ut…" at bounding box center [608, 291] width 710 height 382
click at [421, 245] on div "{ { config ( materialized = 'table' , partition_by = { "field" : "order_date_ut…" at bounding box center [608, 291] width 710 height 382
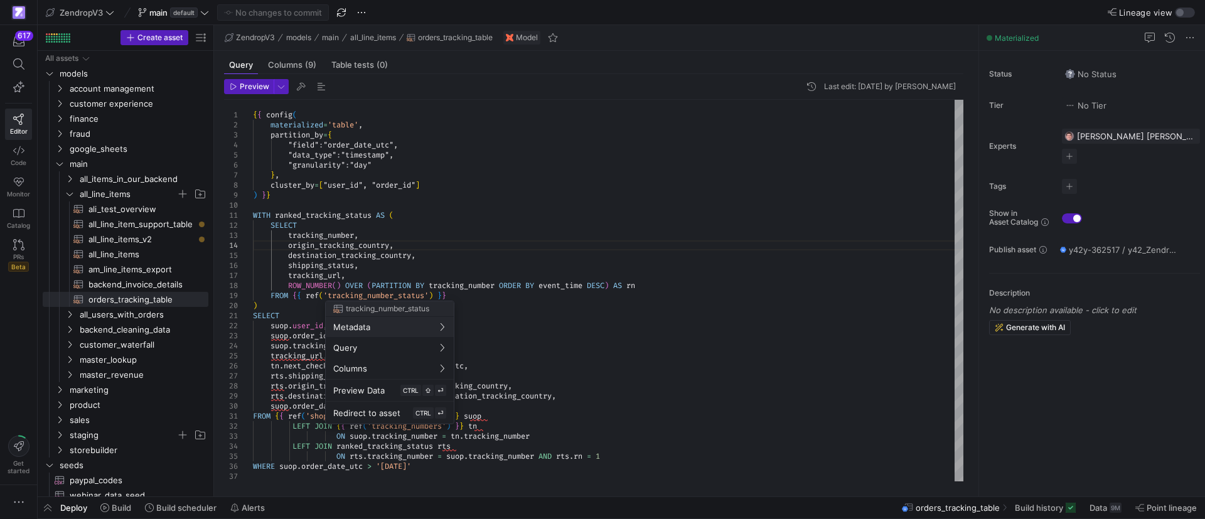
click at [289, 309] on div at bounding box center [602, 259] width 1205 height 519
click at [753, 304] on div at bounding box center [602, 259] width 1205 height 519
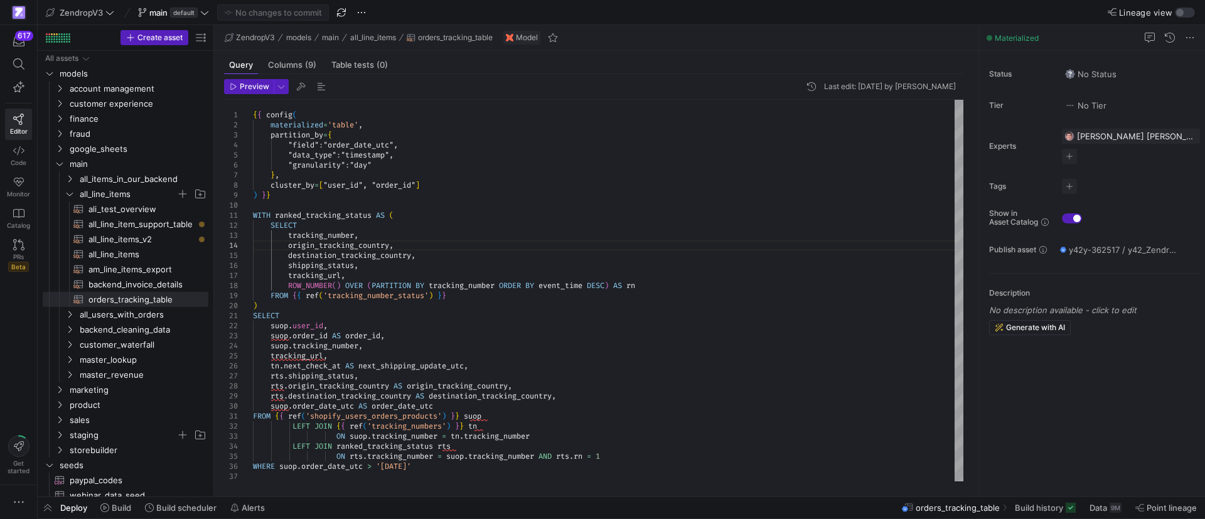
click at [421, 314] on div "{ { config ( materialized = 'table' , partition_by = { "field" : "order_date_ut…" at bounding box center [608, 291] width 710 height 382
click at [415, 308] on div "{ { config ( materialized = 'table' , partition_by = { "field" : "order_date_ut…" at bounding box center [608, 291] width 710 height 382
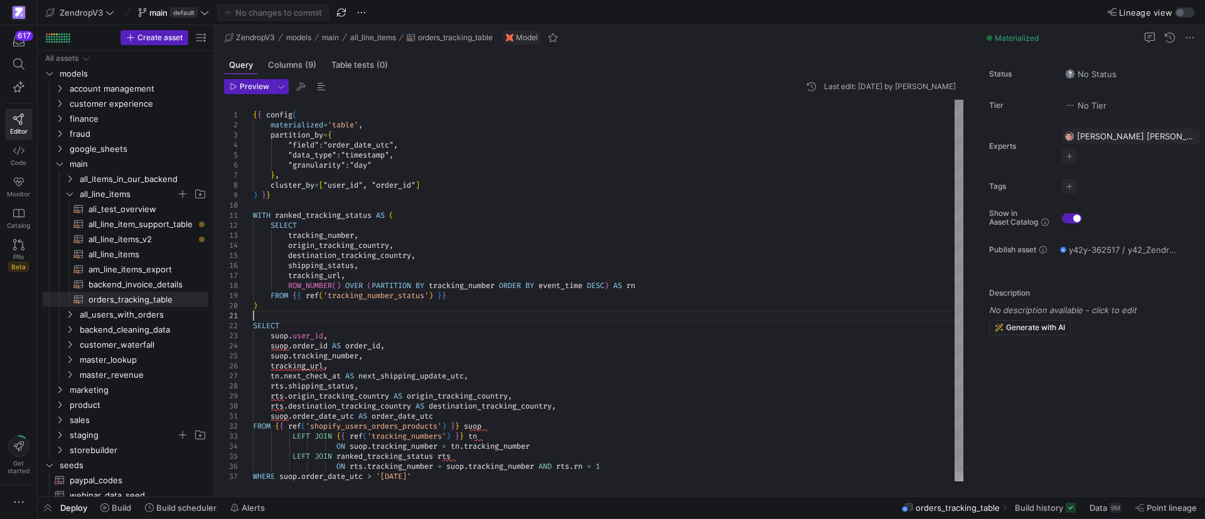
scroll to position [0, 0]
click at [401, 234] on div "{ { config ( materialized = 'table' , partition_by = { "field" : "order_date_ut…" at bounding box center [608, 296] width 710 height 392
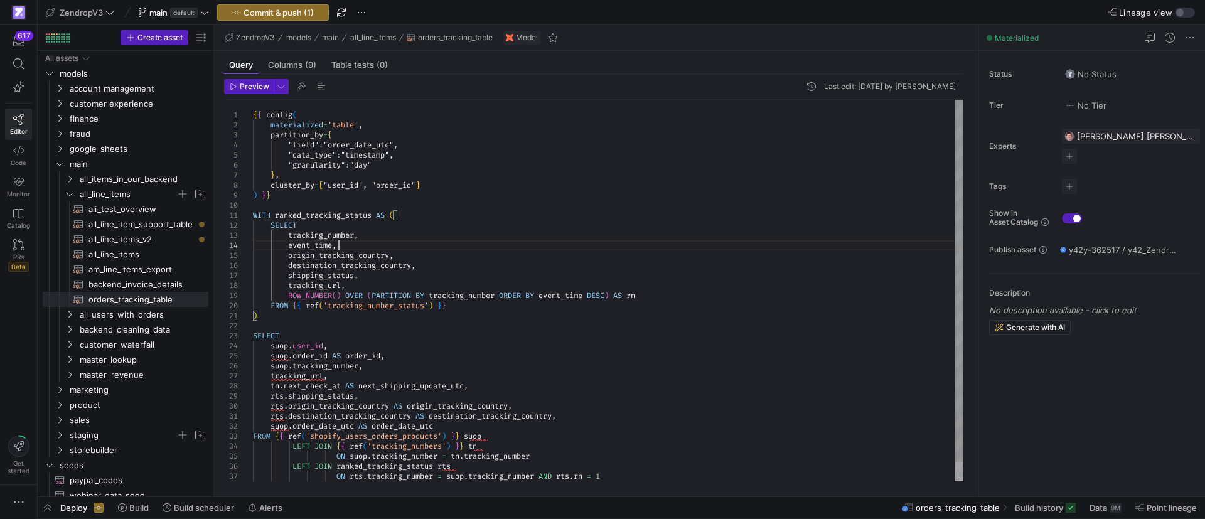
scroll to position [30, 85]
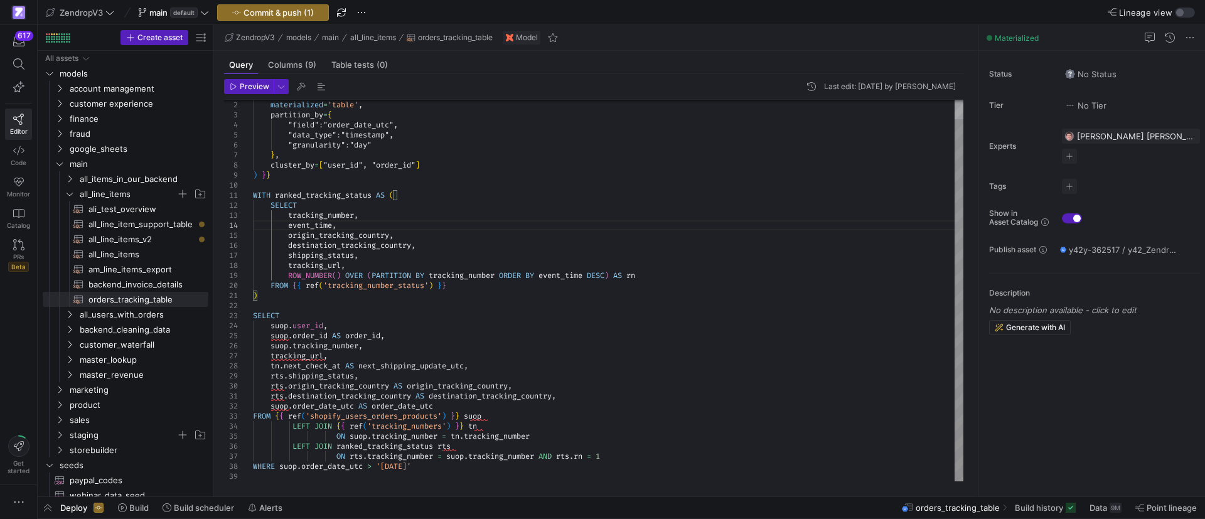
click at [378, 357] on div "materialized = 'table' , partition_by = { "field" : "order_date_utc" , "data_ty…" at bounding box center [608, 281] width 710 height 402
click at [523, 369] on div "materialized = 'table' , partition_by = { "field" : "order_date_utc" , "data_ty…" at bounding box center [608, 281] width 710 height 402
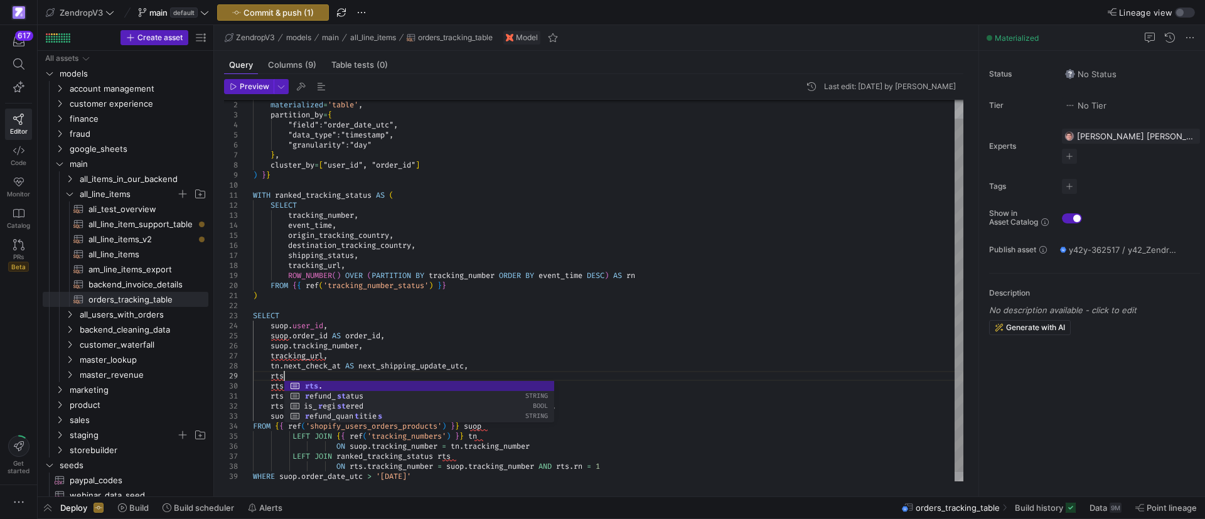
scroll to position [80, 35]
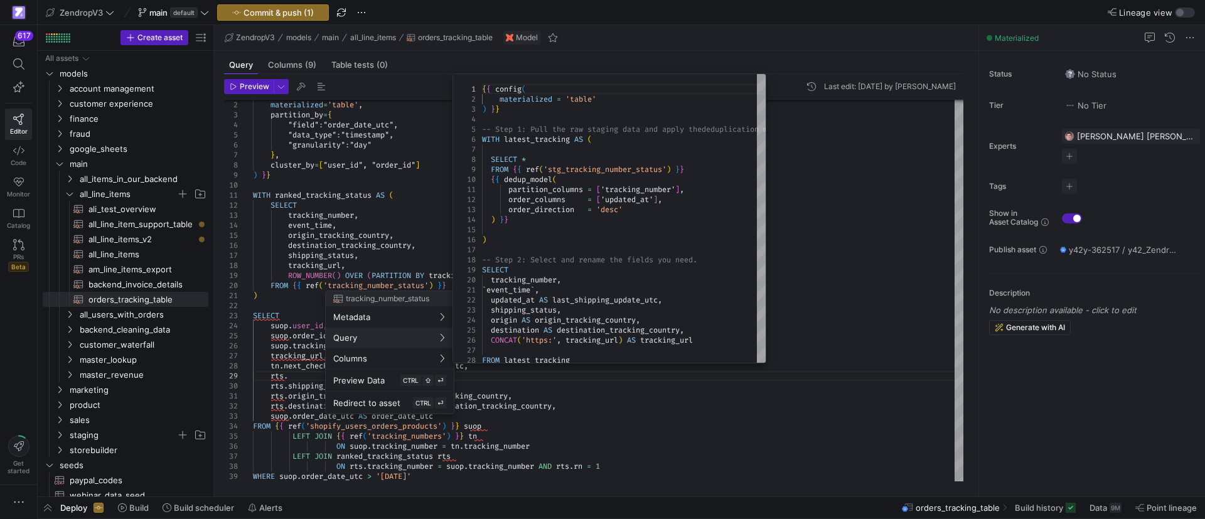
click at [375, 222] on div at bounding box center [602, 259] width 1205 height 519
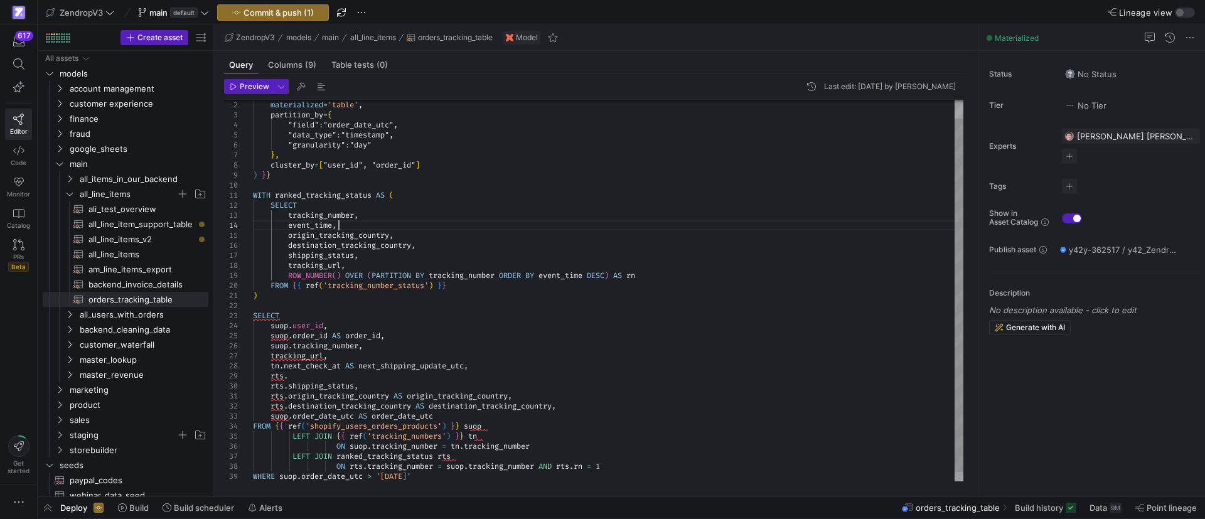
click at [373, 227] on div "materialized = 'table' , partition_by = { "field" : "order_date_utc" , "data_ty…" at bounding box center [608, 286] width 710 height 412
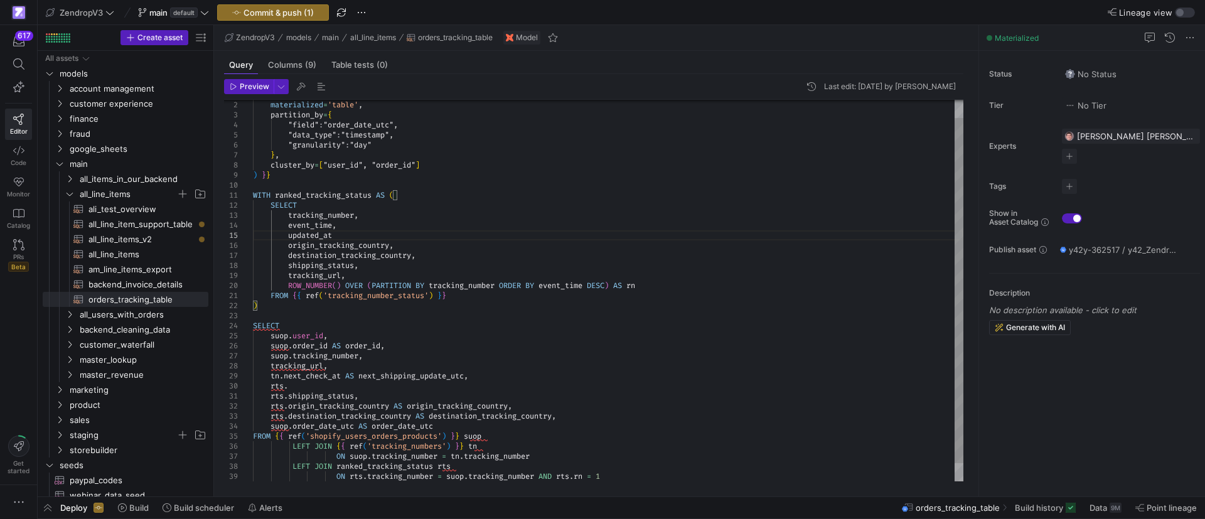
scroll to position [50, 85]
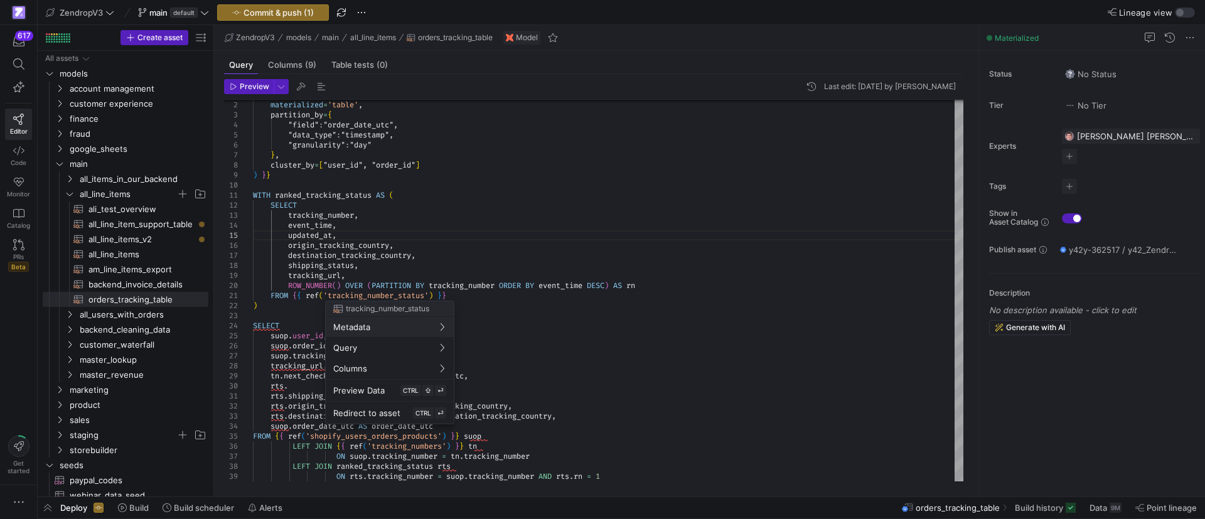
drag, startPoint x: 545, startPoint y: 293, endPoint x: 539, endPoint y: 294, distance: 6.3
click at [543, 293] on div at bounding box center [602, 259] width 1205 height 519
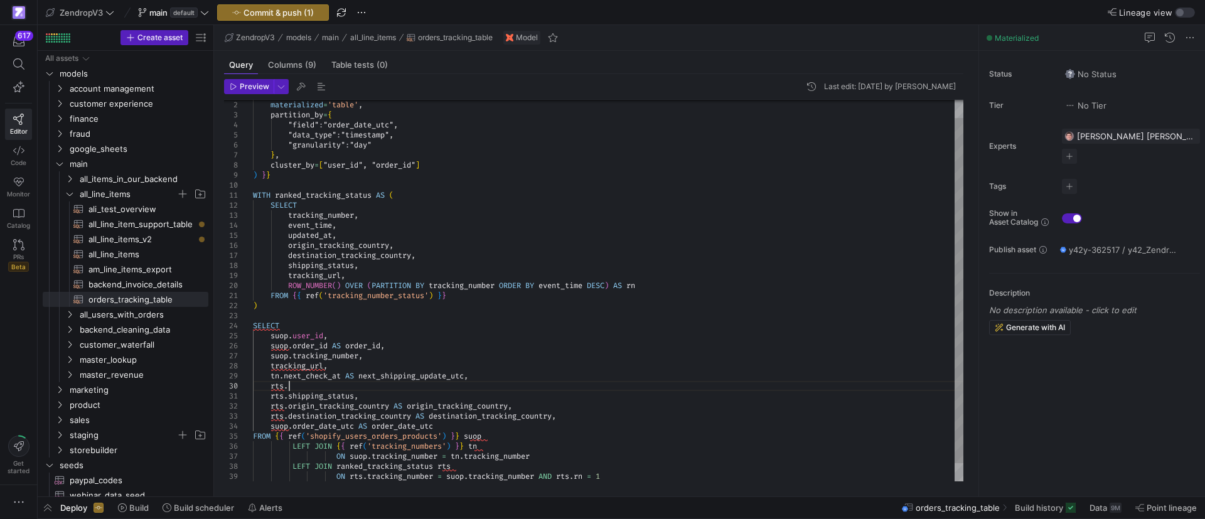
click at [301, 386] on div "materialized = 'table' , partition_by = { "field" : "order_date_utc" , "data_ty…" at bounding box center [608, 291] width 710 height 422
click at [402, 378] on div "materialized = 'table' , partition_by = { "field" : "order_date_utc" , "data_ty…" at bounding box center [608, 291] width 710 height 422
click at [404, 375] on div "materialized = 'table' , partition_by = { "field" : "order_date_utc" , "data_ty…" at bounding box center [608, 291] width 710 height 422
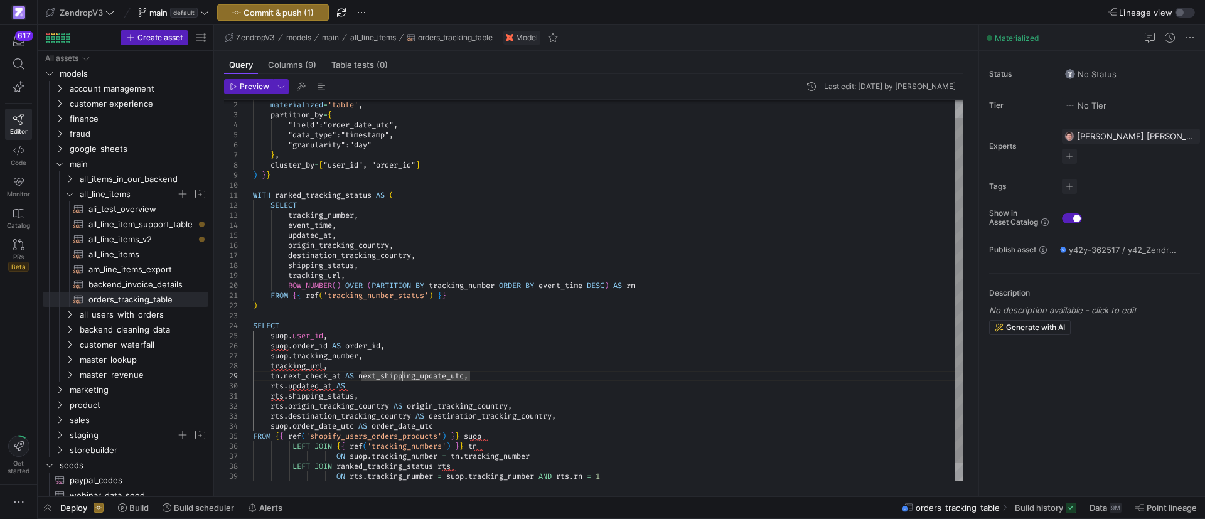
click at [404, 375] on div "materialized = 'table' , partition_by = { "field" : "order_date_utc" , "data_ty…" at bounding box center [608, 291] width 710 height 422
click at [373, 387] on div "materialized = 'table' , partition_by = { "field" : "order_date_utc" , "data_ty…" at bounding box center [608, 291] width 710 height 422
drag, startPoint x: 353, startPoint y: 386, endPoint x: 369, endPoint y: 385, distance: 15.7
click at [369, 385] on div "materialized = 'table' , partition_by = { "field" : "order_date_utc" , "data_ty…" at bounding box center [608, 291] width 710 height 422
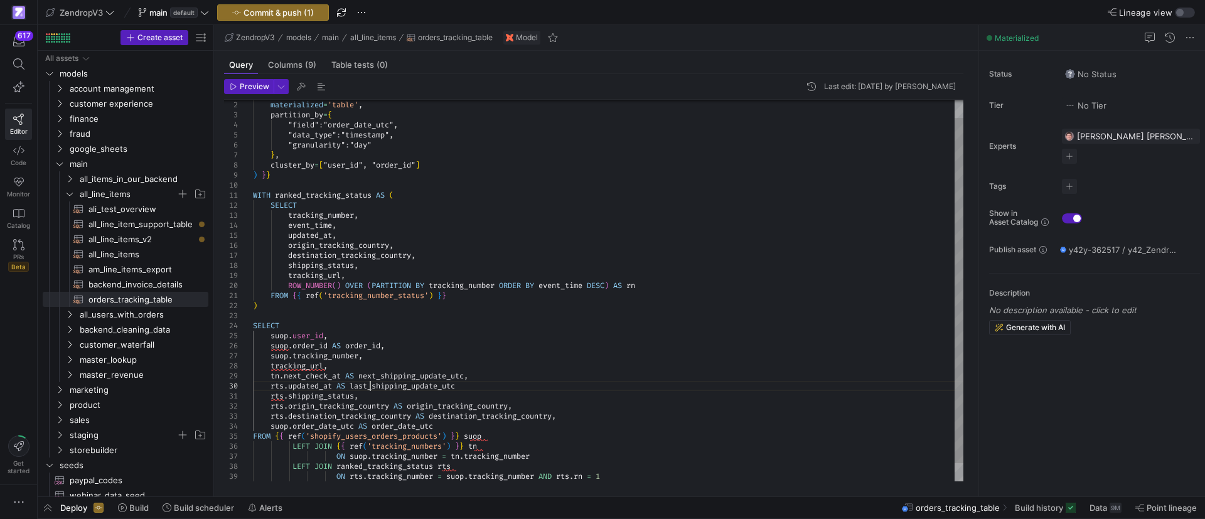
click at [480, 390] on div "materialized = 'table' , partition_by = { "field" : "order_date_utc" , "data_ty…" at bounding box center [608, 291] width 710 height 422
click at [397, 397] on div "materialized = 'table' , partition_by = { "field" : "order_date_utc" , "data_ty…" at bounding box center [608, 291] width 710 height 422
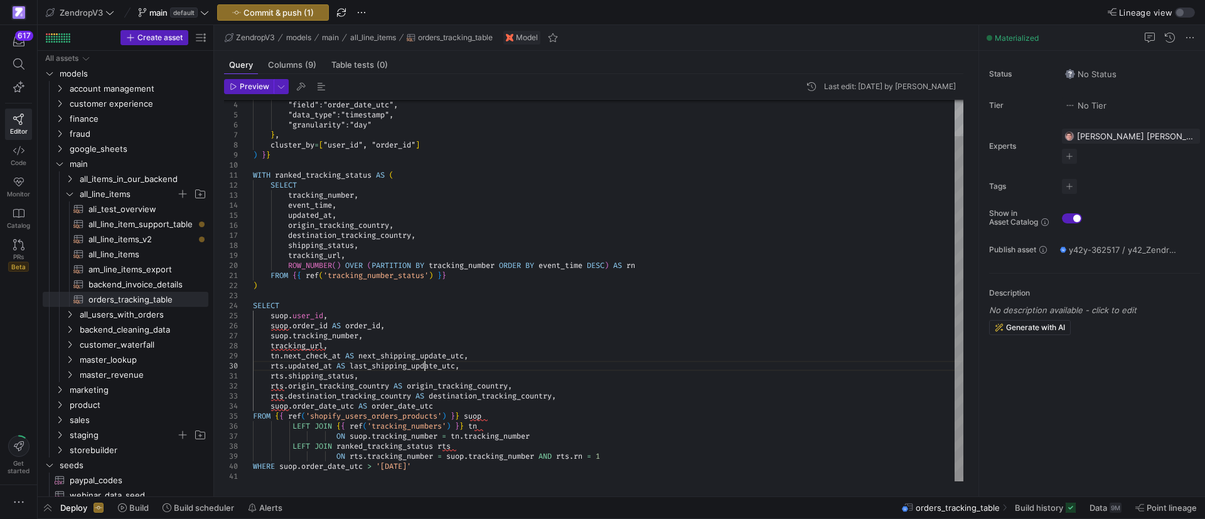
click at [423, 362] on div ""field" : "order_date_utc" , "data_type" : "timestamp" , "granularity" : "day" …" at bounding box center [608, 271] width 710 height 422
click at [396, 375] on div ""field" : "order_date_utc" , "data_type" : "timestamp" , "granularity" : "day" …" at bounding box center [608, 271] width 710 height 422
drag, startPoint x: 418, startPoint y: 397, endPoint x: 434, endPoint y: 402, distance: 17.3
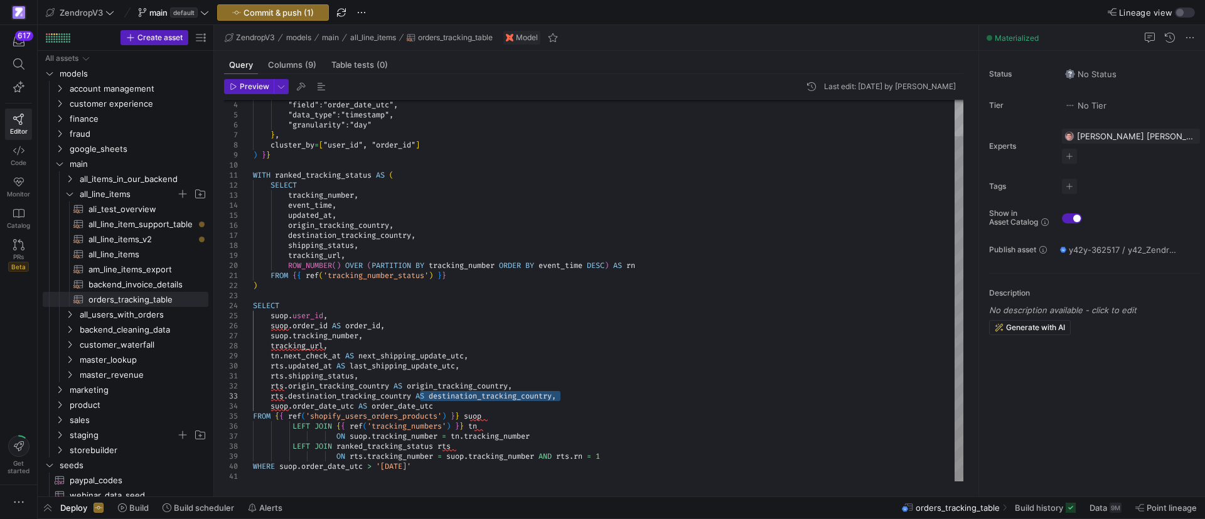
click at [559, 397] on div ""field" : "order_date_utc" , "data_type" : "timestamp" , "granularity" : "day" …" at bounding box center [608, 271] width 710 height 422
click at [391, 399] on div ""field" : "order_date_utc" , "data_type" : "timestamp" , "granularity" : "day" …" at bounding box center [608, 271] width 710 height 422
click at [415, 395] on div ""field" : "order_date_utc" , "data_type" : "timestamp" , "granularity" : "day" …" at bounding box center [608, 271] width 710 height 422
drag, startPoint x: 415, startPoint y: 395, endPoint x: 562, endPoint y: 394, distance: 146.2
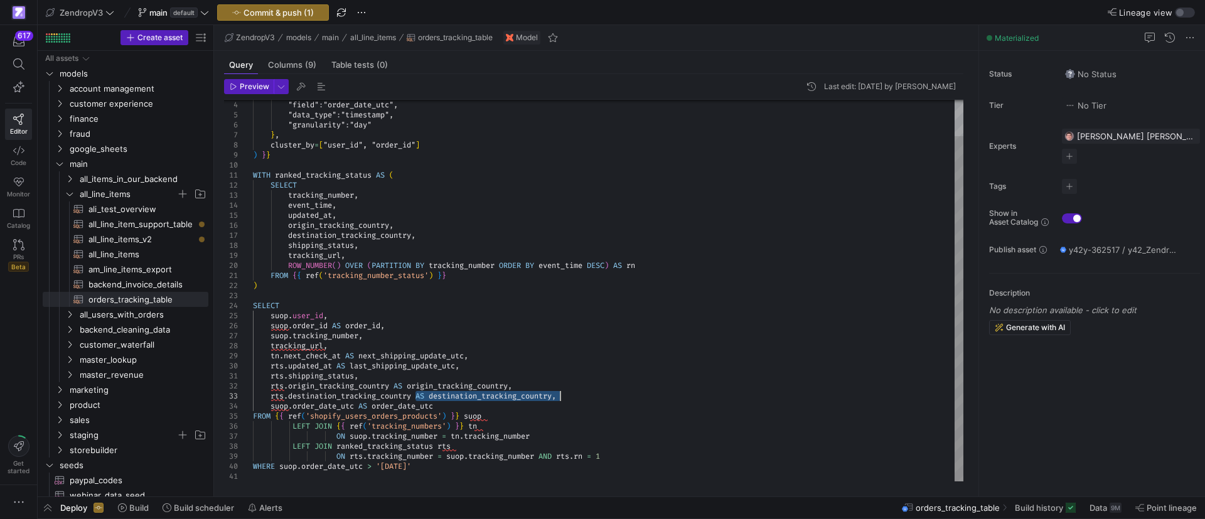
click at [562, 394] on div ""field" : "order_date_utc" , "data_type" : "timestamp" , "granularity" : "day" …" at bounding box center [608, 271] width 710 height 422
click at [382, 385] on div ""field" : "order_date_utc" , "data_type" : "timestamp" , "granularity" : "day" …" at bounding box center [608, 271] width 710 height 422
drag, startPoint x: 395, startPoint y: 383, endPoint x: 517, endPoint y: 383, distance: 122.4
click at [517, 383] on div ""field" : "order_date_utc" , "data_type" : "timestamp" , "granularity" : "day" …" at bounding box center [608, 271] width 710 height 422
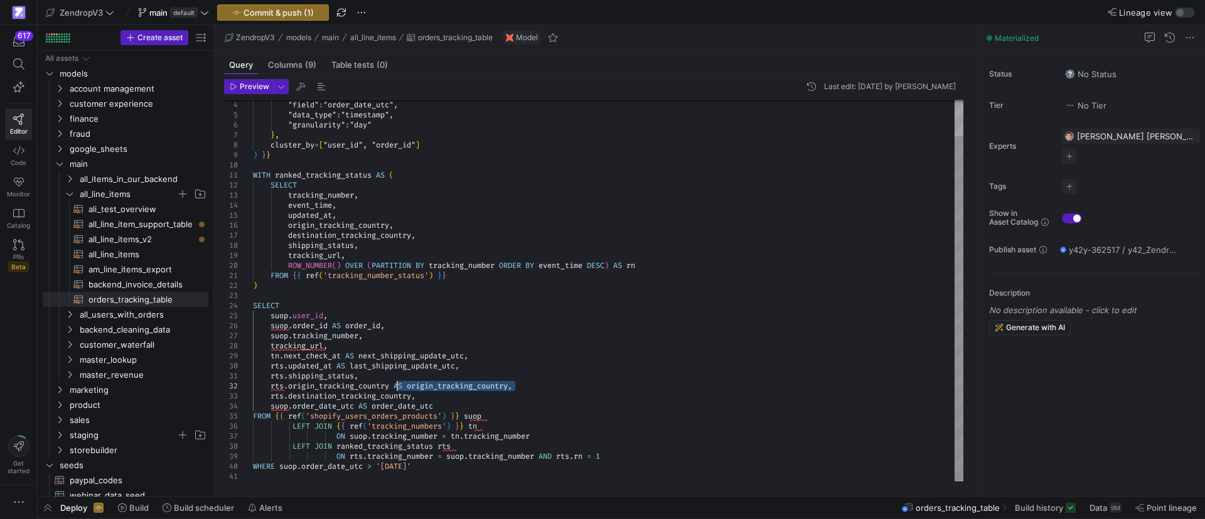
drag, startPoint x: 515, startPoint y: 385, endPoint x: 398, endPoint y: 383, distance: 116.7
click at [398, 383] on div ""field" : "order_date_utc" , "data_type" : "timestamp" , "granularity" : "day" …" at bounding box center [608, 271] width 710 height 422
click at [458, 407] on div ""field" : "order_date_utc" , "data_type" : "timestamp" , "granularity" : "day" …" at bounding box center [608, 271] width 710 height 422
drag, startPoint x: 446, startPoint y: 407, endPoint x: 362, endPoint y: 405, distance: 84.8
click at [362, 405] on div ""field" : "order_date_utc" , "data_type" : "timestamp" , "granularity" : "day" …" at bounding box center [608, 271] width 710 height 422
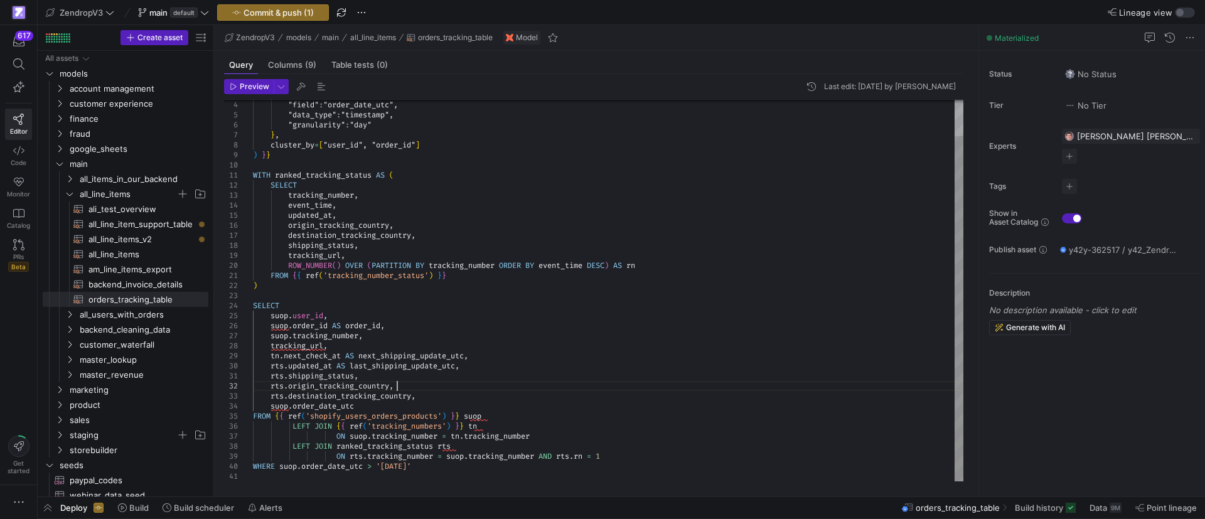
click at [476, 389] on div ""field" : "order_date_utc" , "data_type" : "timestamp" , "granularity" : "day" …" at bounding box center [608, 271] width 710 height 422
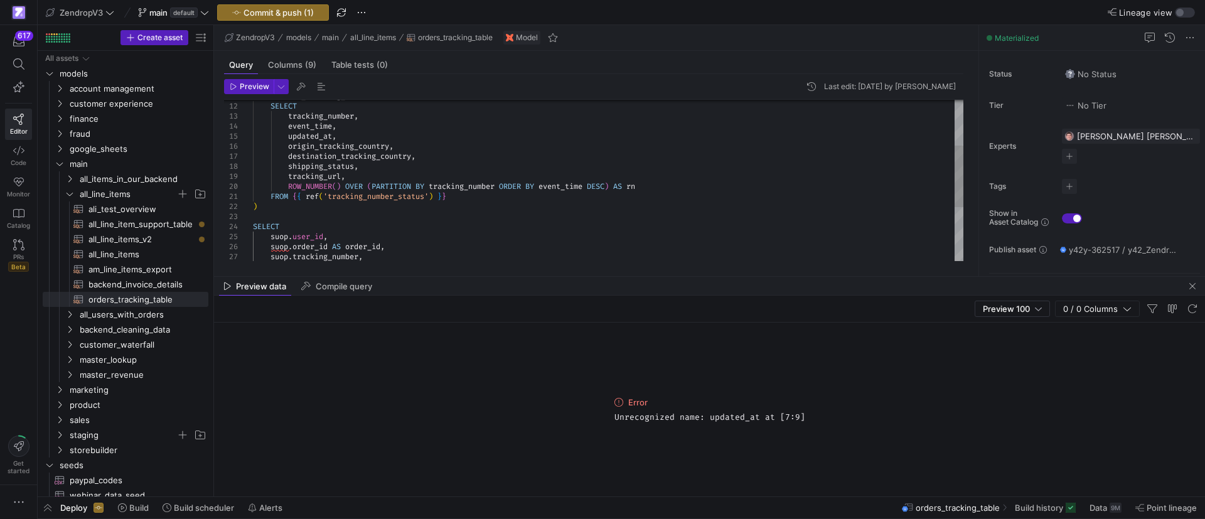
type textarea "rts.shipping_status, rts.origin_tracking_country, rts.destination_tracking_coun…"
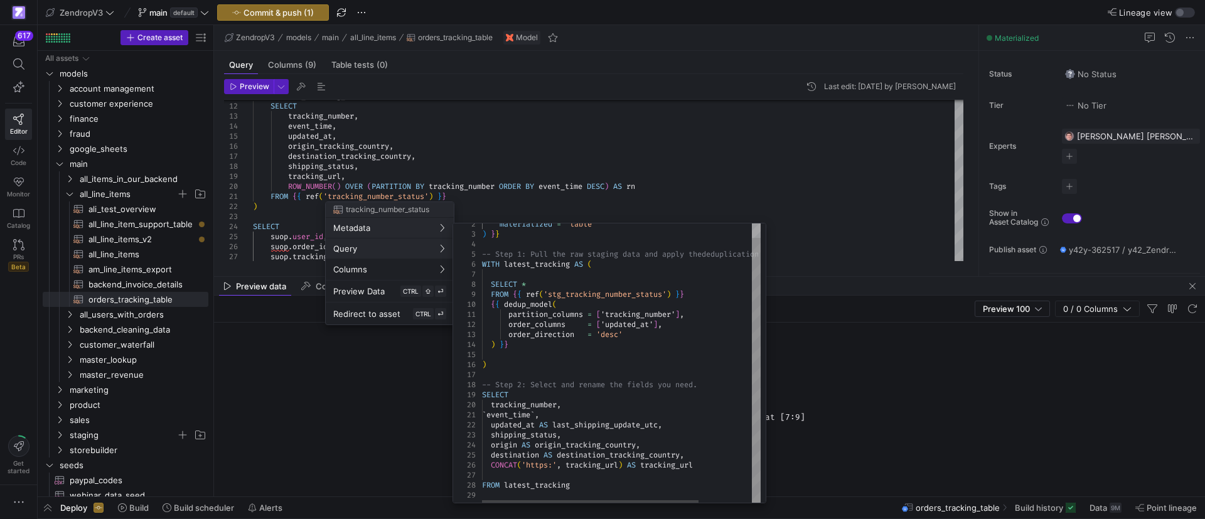
scroll to position [9, 0]
type textarea "`event_time`, updated_at AS last_shipping_update_utc, shipping_status, origin A…"
click at [604, 419] on div "materialized = 'table' ) } } -- Step 1: Pull the raw staging data and apply the…" at bounding box center [655, 348] width 347 height 309
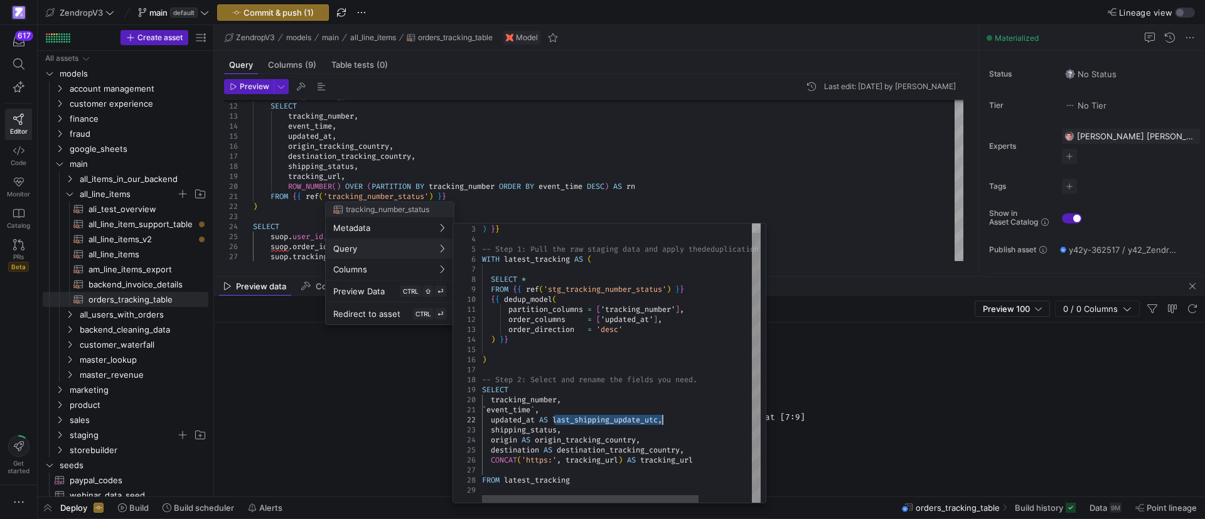
click at [604, 419] on div "materialized = 'table' ) } } -- Step 1: Pull the raw staging data and apply the…" at bounding box center [655, 348] width 347 height 309
click at [429, 130] on div at bounding box center [602, 259] width 1205 height 519
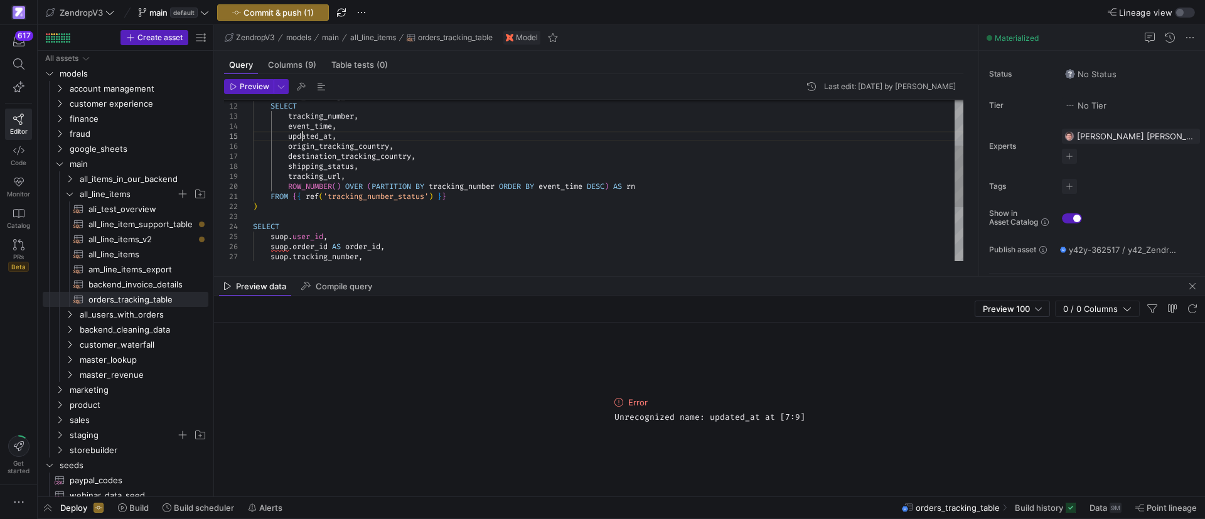
click at [303, 136] on div "suop . user_id , suop . order_id AS order_id , suop . tracking_number , FROM { …" at bounding box center [608, 192] width 710 height 422
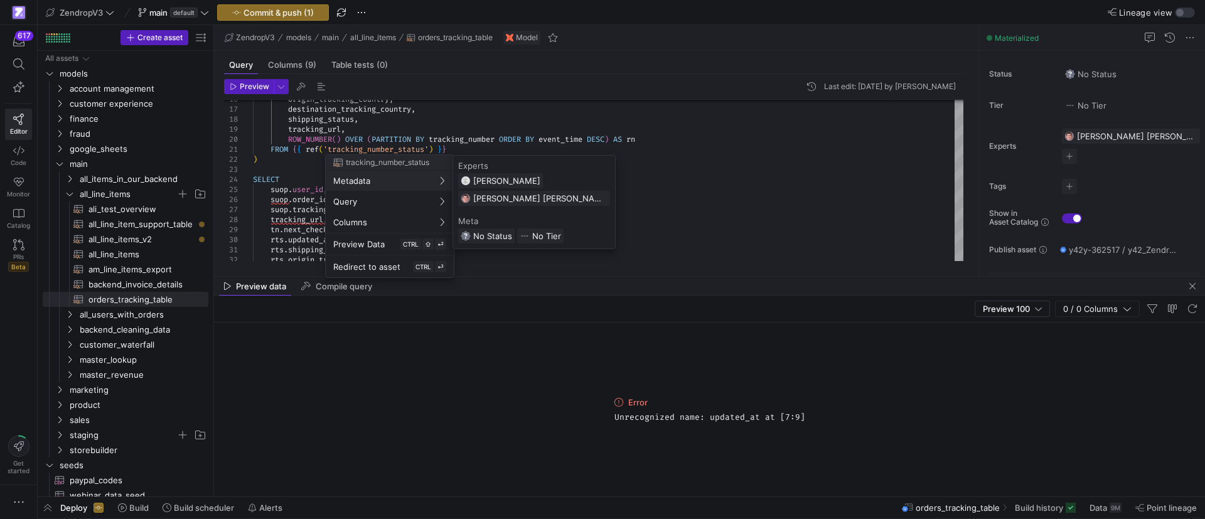
click at [535, 206] on div "Experts [PERSON_NAME] [PERSON_NAME] [PERSON_NAME] [PERSON_NAME] Meta No Status …" at bounding box center [534, 202] width 162 height 93
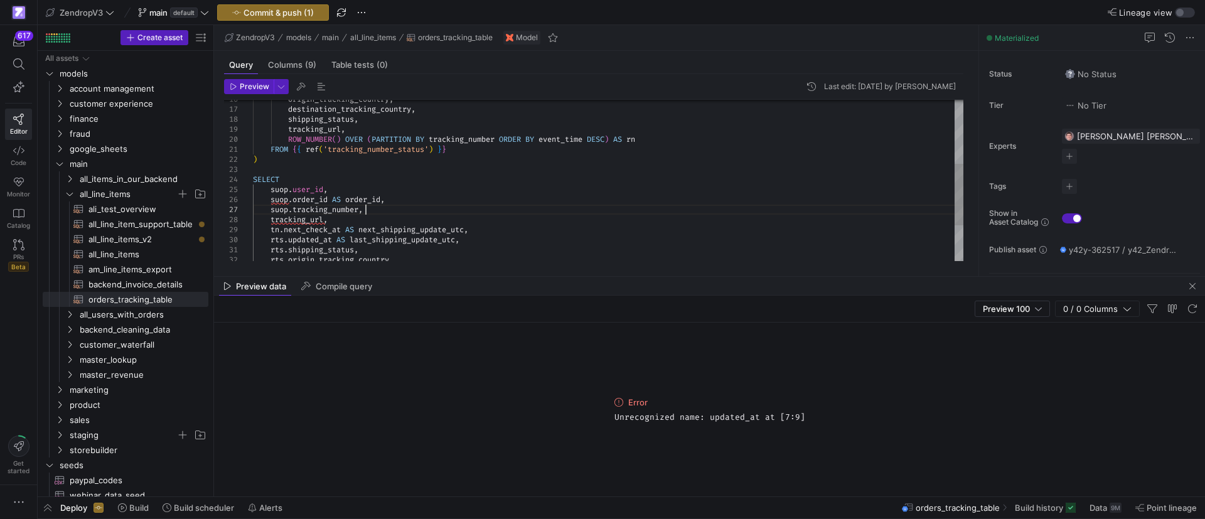
click at [582, 209] on div "suop . user_id , suop . order_id AS order_id , suop . tracking_number , FROM { …" at bounding box center [608, 144] width 710 height 422
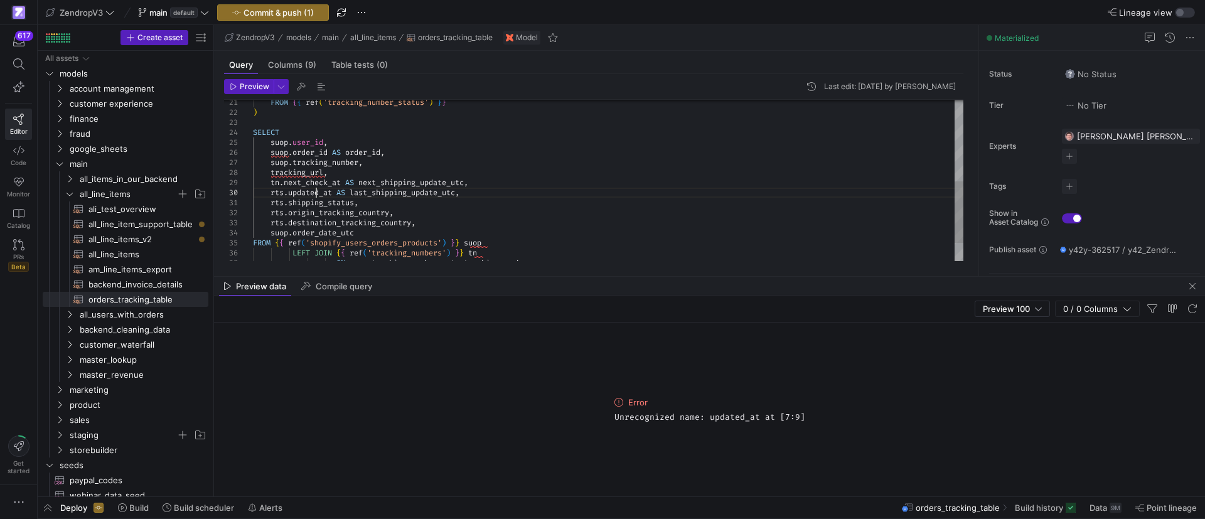
click at [318, 192] on div "suop . user_id , suop . order_id AS order_id , suop . tracking_number , FROM { …" at bounding box center [608, 97] width 710 height 422
drag, startPoint x: 400, startPoint y: 191, endPoint x: 527, endPoint y: 191, distance: 126.8
click at [524, 191] on div "suop . user_id , suop . order_id AS order_id , suop . tracking_number , FROM { …" at bounding box center [608, 97] width 710 height 422
click at [524, 180] on div "suop . user_id , suop . order_id AS order_id , suop . tracking_number , FROM { …" at bounding box center [608, 97] width 710 height 422
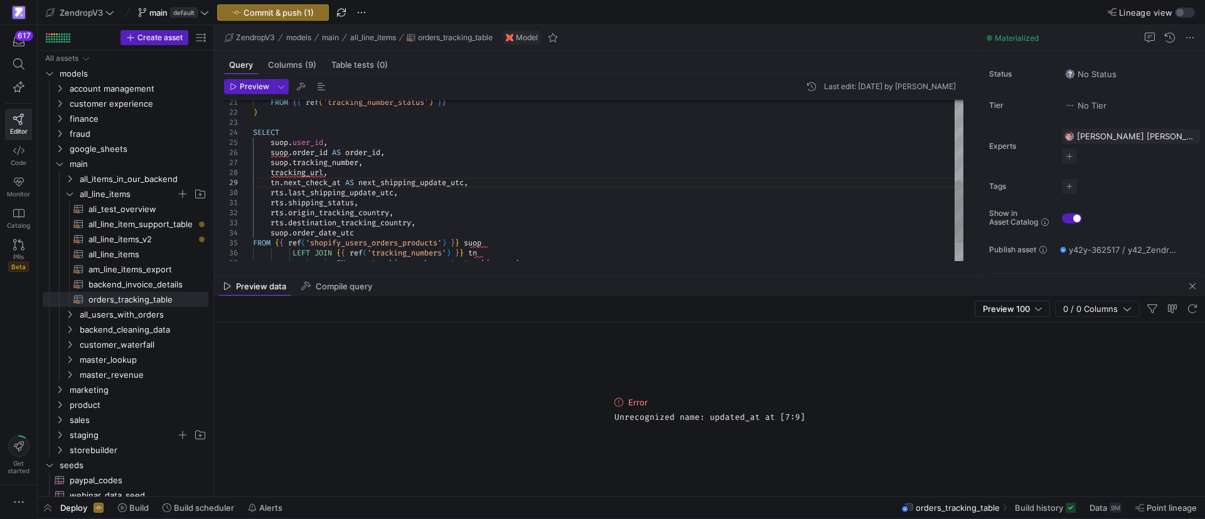
click at [418, 194] on div "suop . user_id , suop . order_id AS order_id , suop . tracking_number , FROM { …" at bounding box center [608, 97] width 710 height 422
click at [422, 207] on div "suop . user_id , suop . order_id AS order_id , suop . tracking_number , FROM { …" at bounding box center [608, 97] width 710 height 422
type textarea "FROM {{ ref('tracking_number_status') }} ) SELECT suop.user_id, suop.order_id A…"
click at [453, 191] on div "suop . user_id , suop . order_id AS order_id , suop . tracking_number , FROM { …" at bounding box center [608, 97] width 710 height 422
click at [512, 183] on div "suop . user_id , suop . order_id AS order_id , suop . tracking_number , FROM { …" at bounding box center [608, 97] width 710 height 422
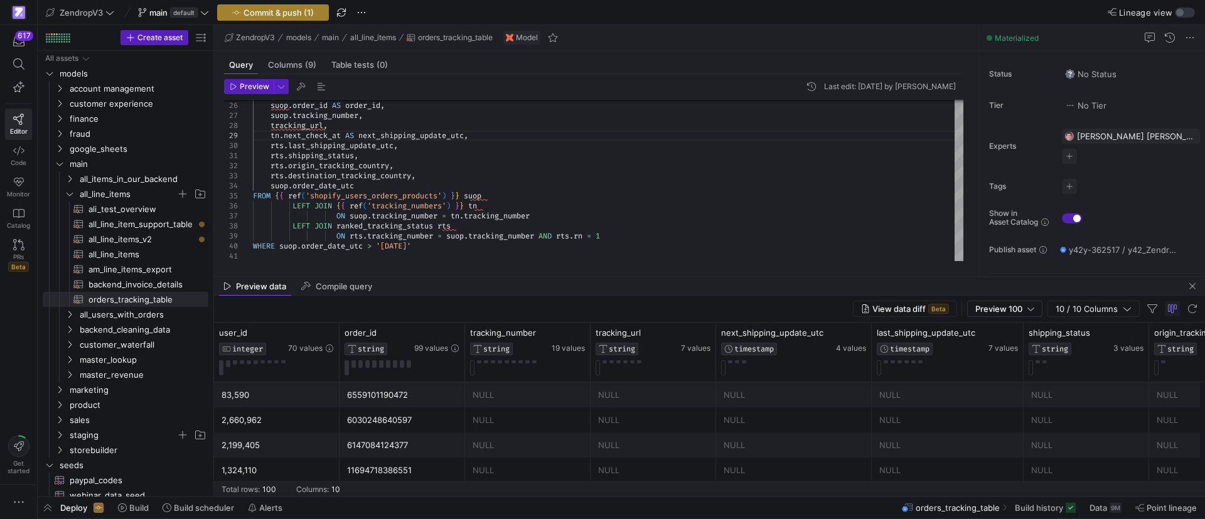
click at [297, 11] on span "Commit & push (1)" at bounding box center [279, 13] width 70 height 10
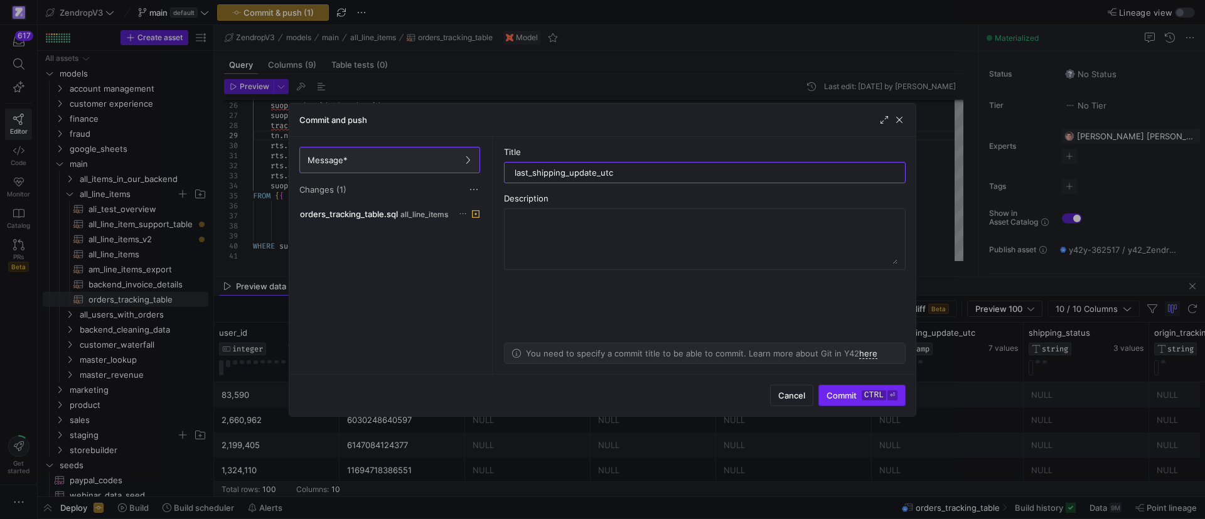
type input "last_shipping_update_utc"
click at [861, 404] on span "submit" at bounding box center [862, 395] width 86 height 20
